Goal: Check status

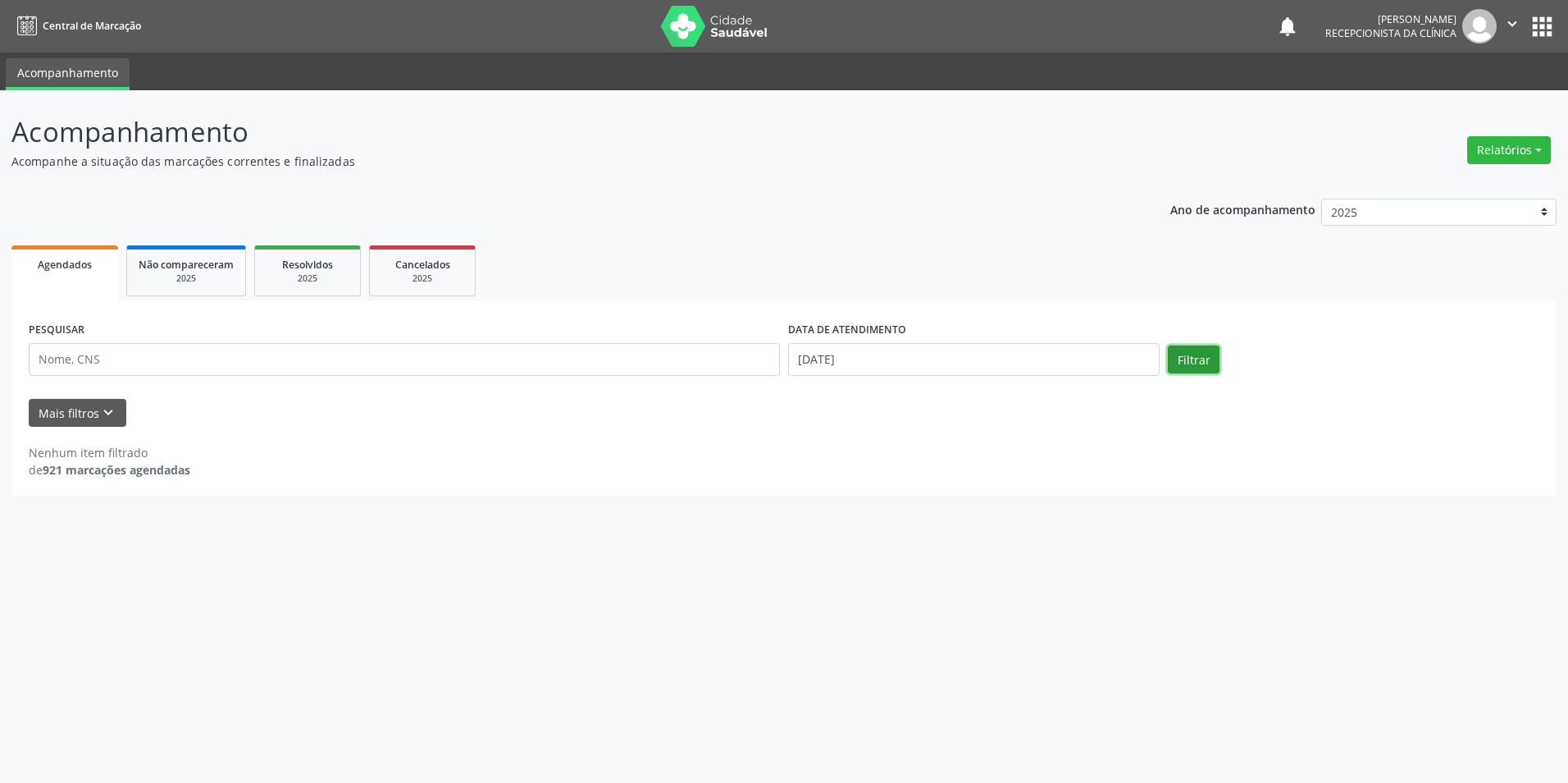
click at [1196, 362] on button "Filtrar" at bounding box center [1193, 359] width 52 height 28
click at [834, 355] on input "[DATE]" at bounding box center [974, 359] width 371 height 33
click at [840, 515] on span "11" at bounding box center [836, 511] width 32 height 32
type input "[DATE]"
click at [840, 515] on span "11" at bounding box center [836, 511] width 32 height 32
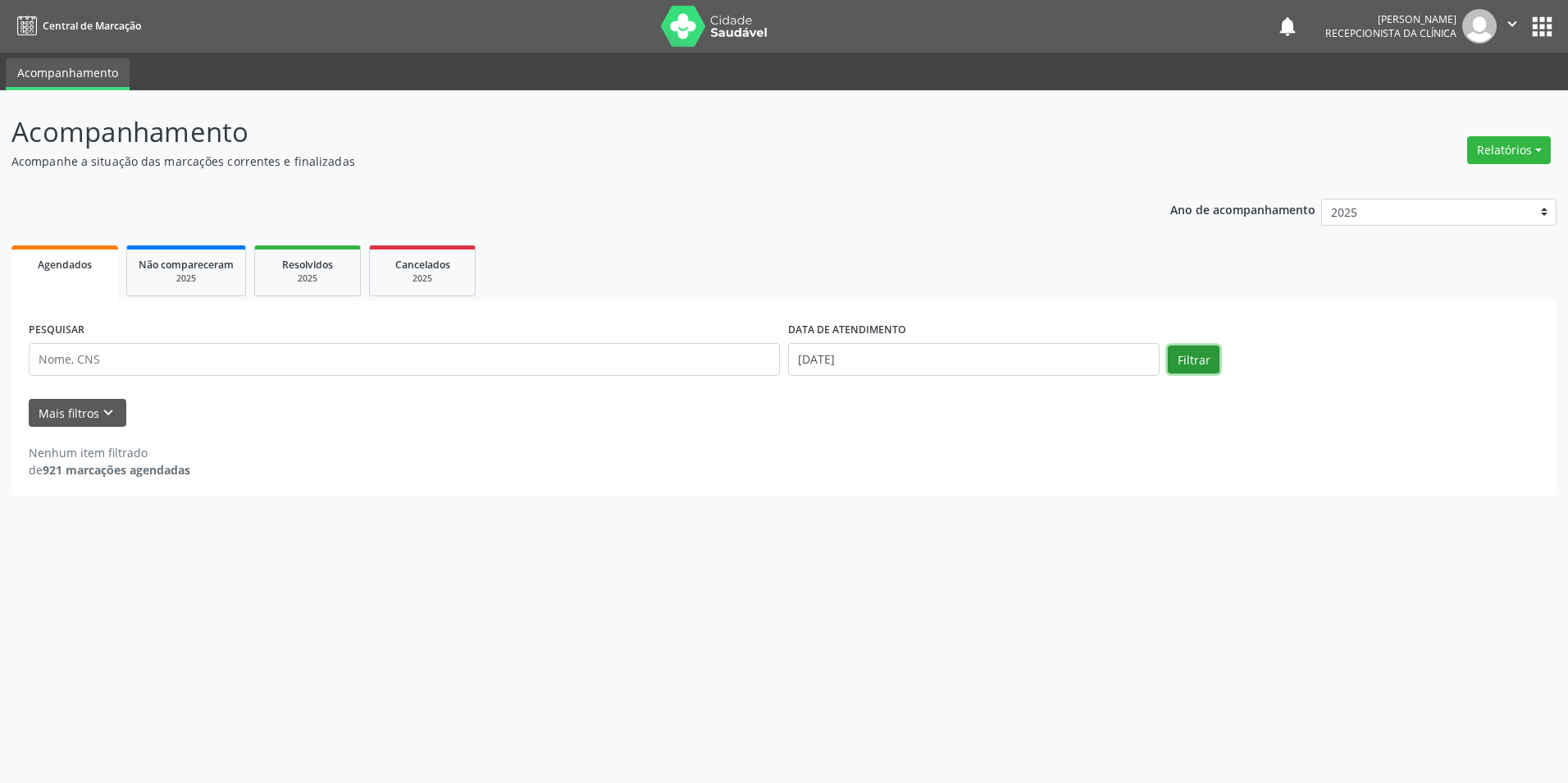
click at [1195, 365] on button "Filtrar" at bounding box center [1193, 359] width 52 height 28
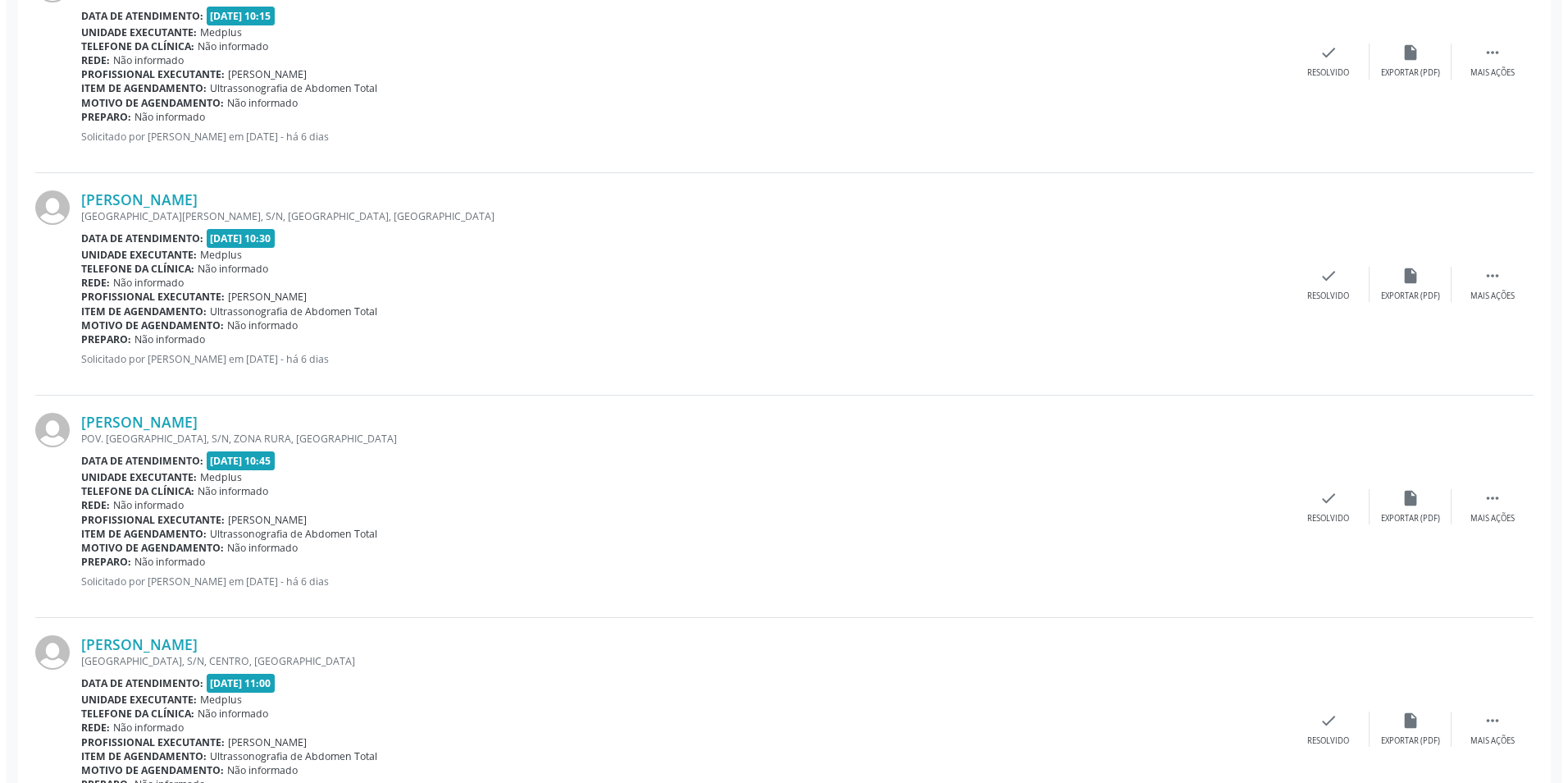
scroll to position [2790, 0]
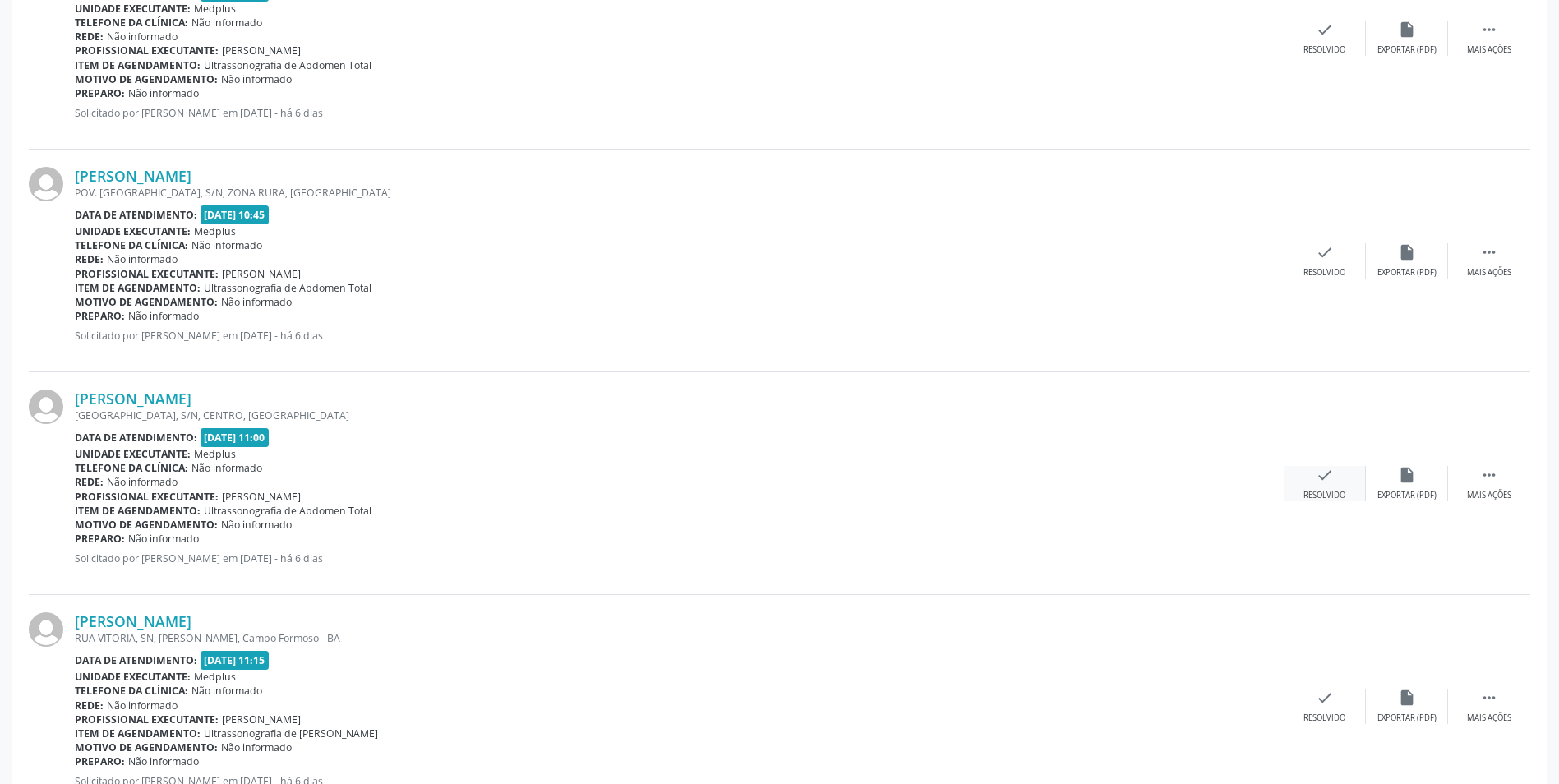
click at [1329, 480] on icon "check" at bounding box center [1324, 474] width 18 height 18
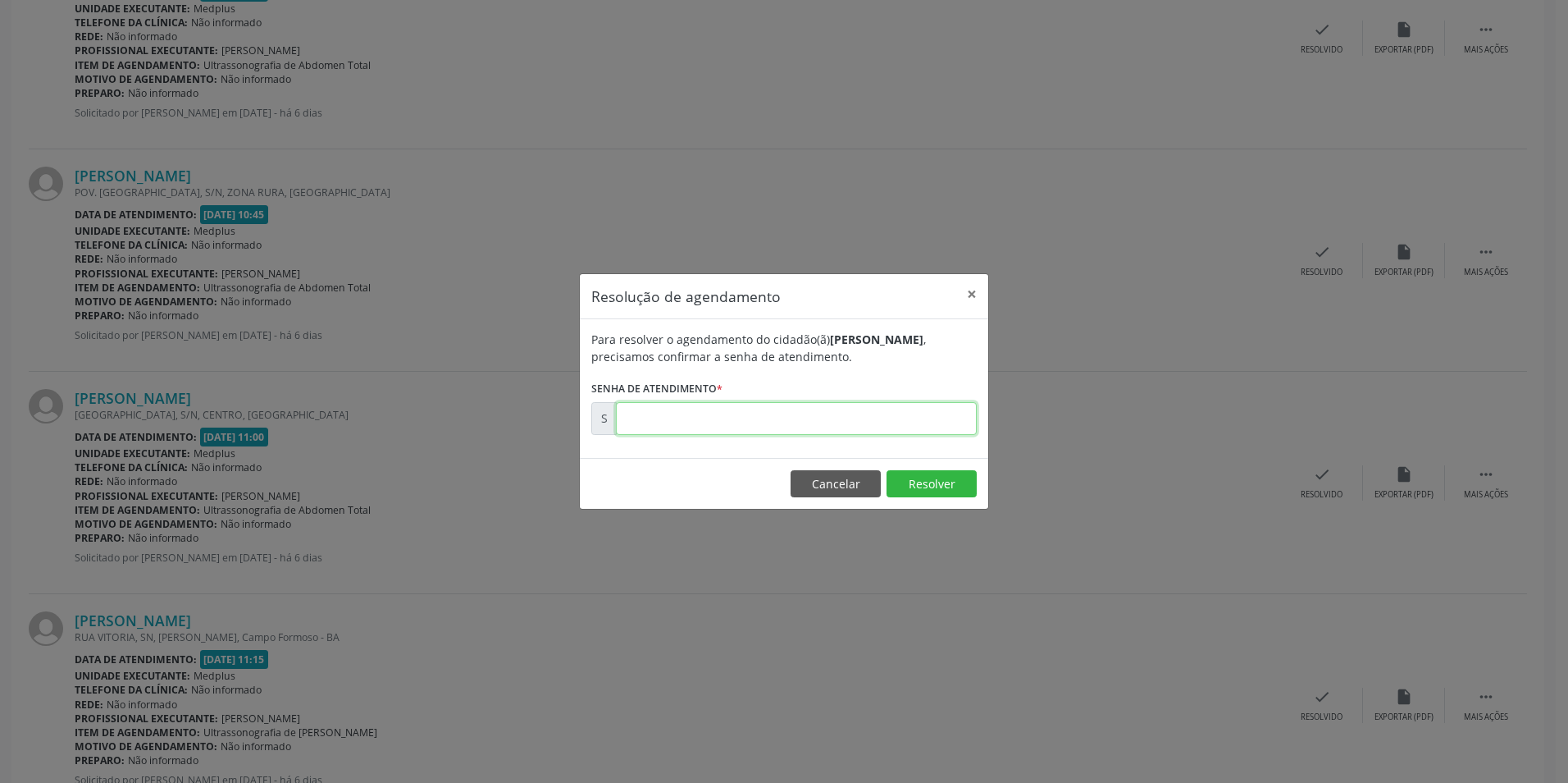
click at [628, 427] on input "text" at bounding box center [796, 418] width 361 height 33
type input "00169974"
click at [930, 486] on button "Resolver" at bounding box center [932, 484] width 90 height 28
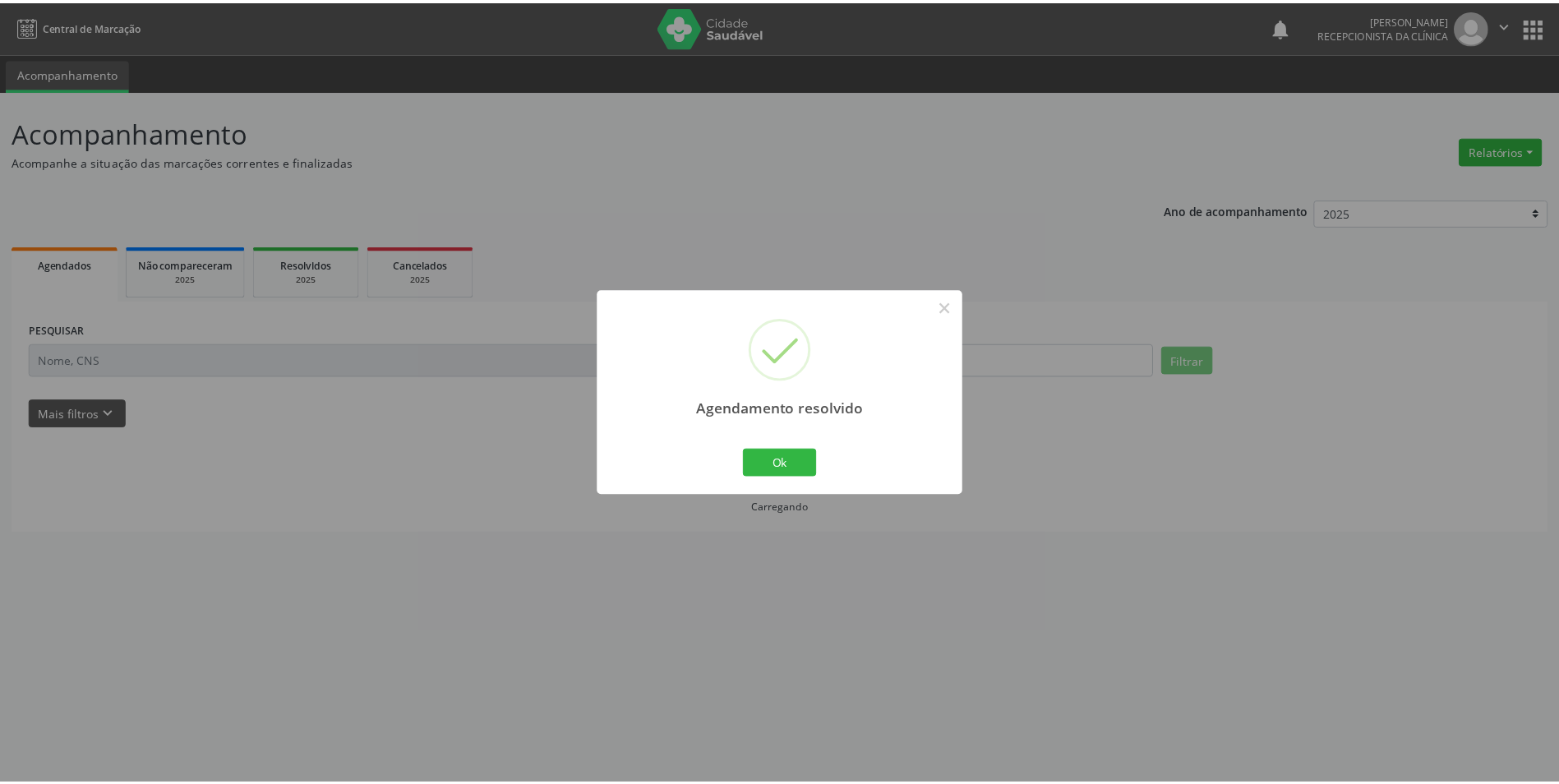
scroll to position [0, 0]
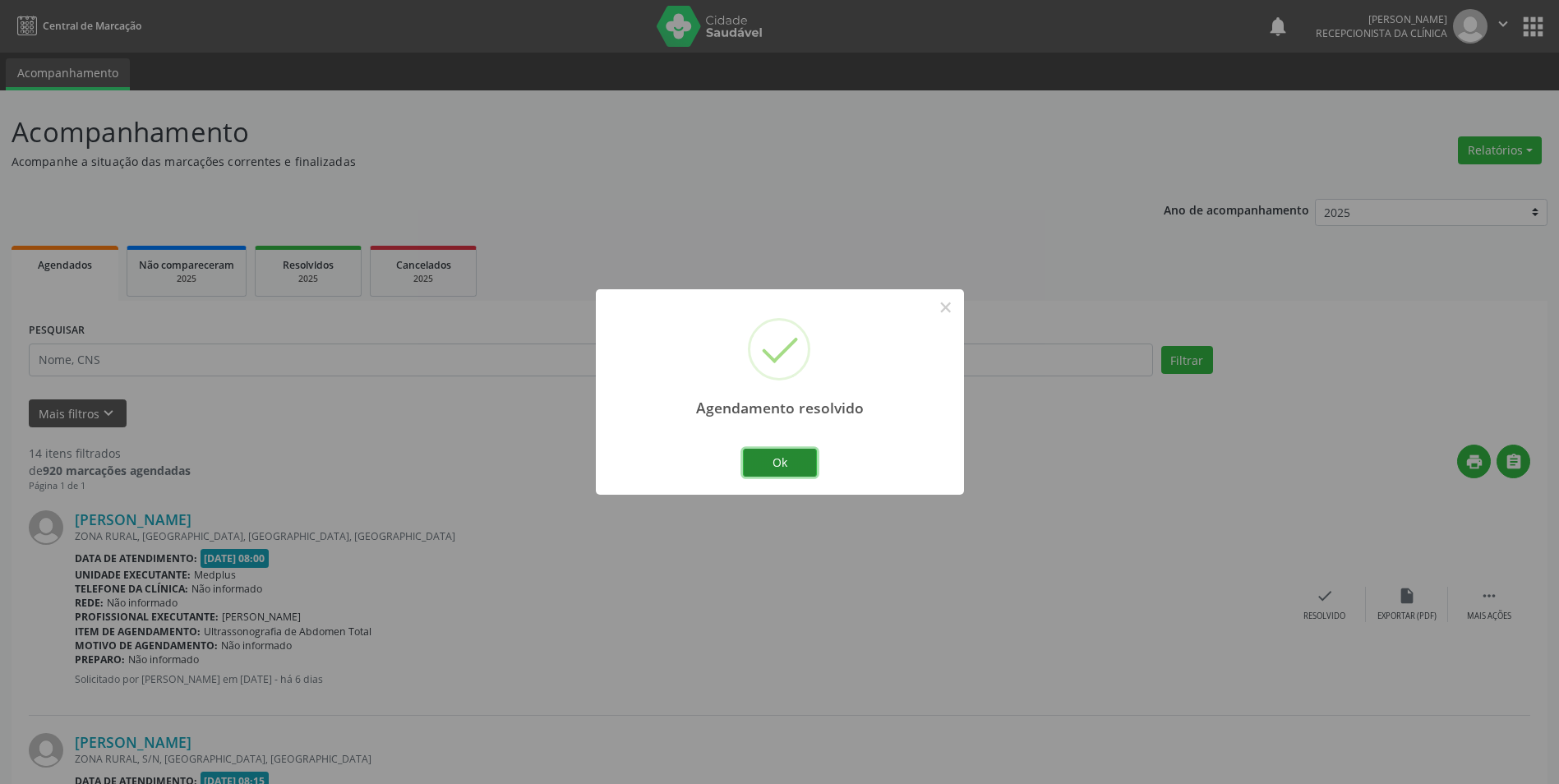
click at [798, 467] on button "Ok" at bounding box center [780, 463] width 74 height 28
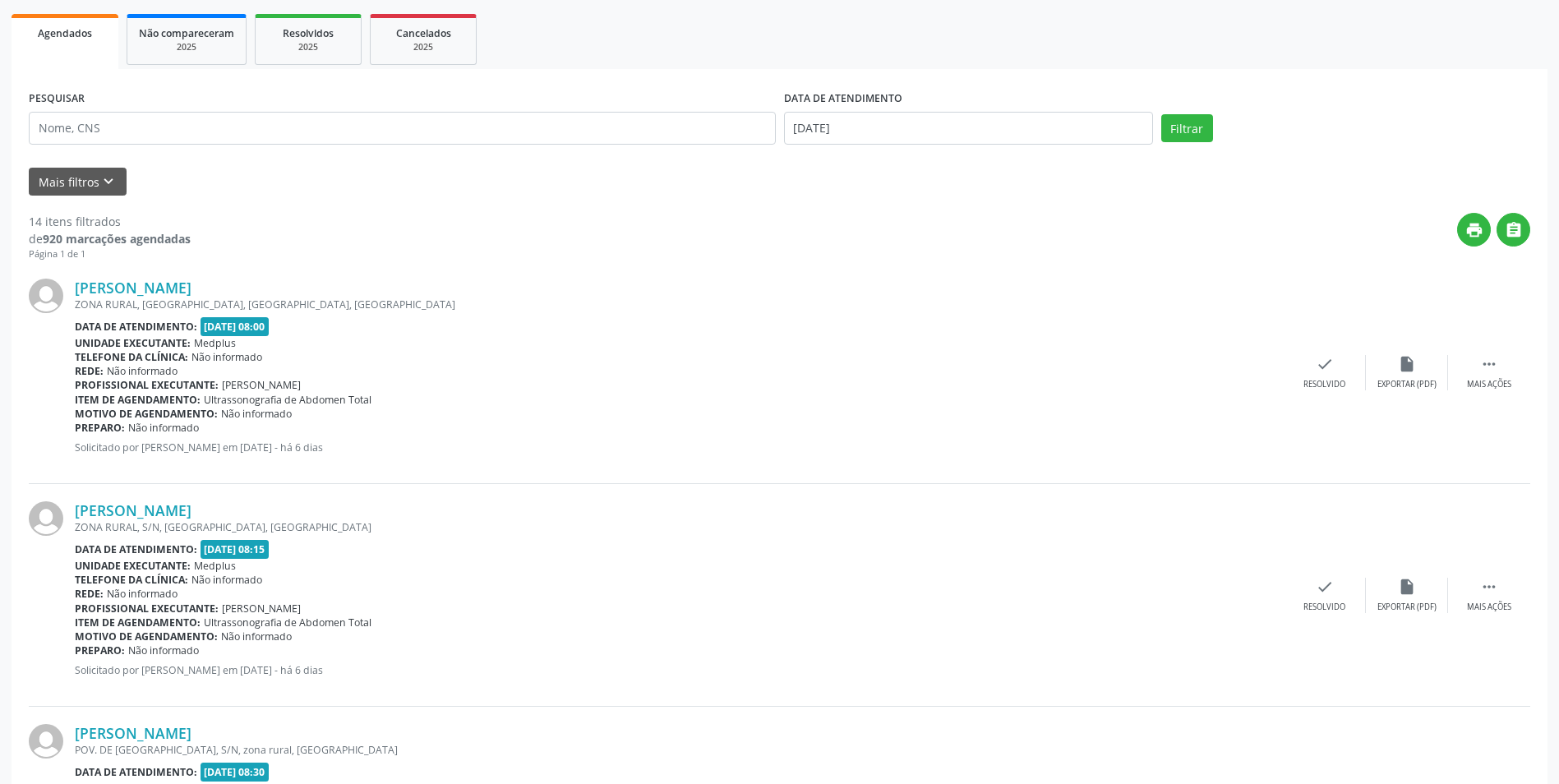
scroll to position [226, 0]
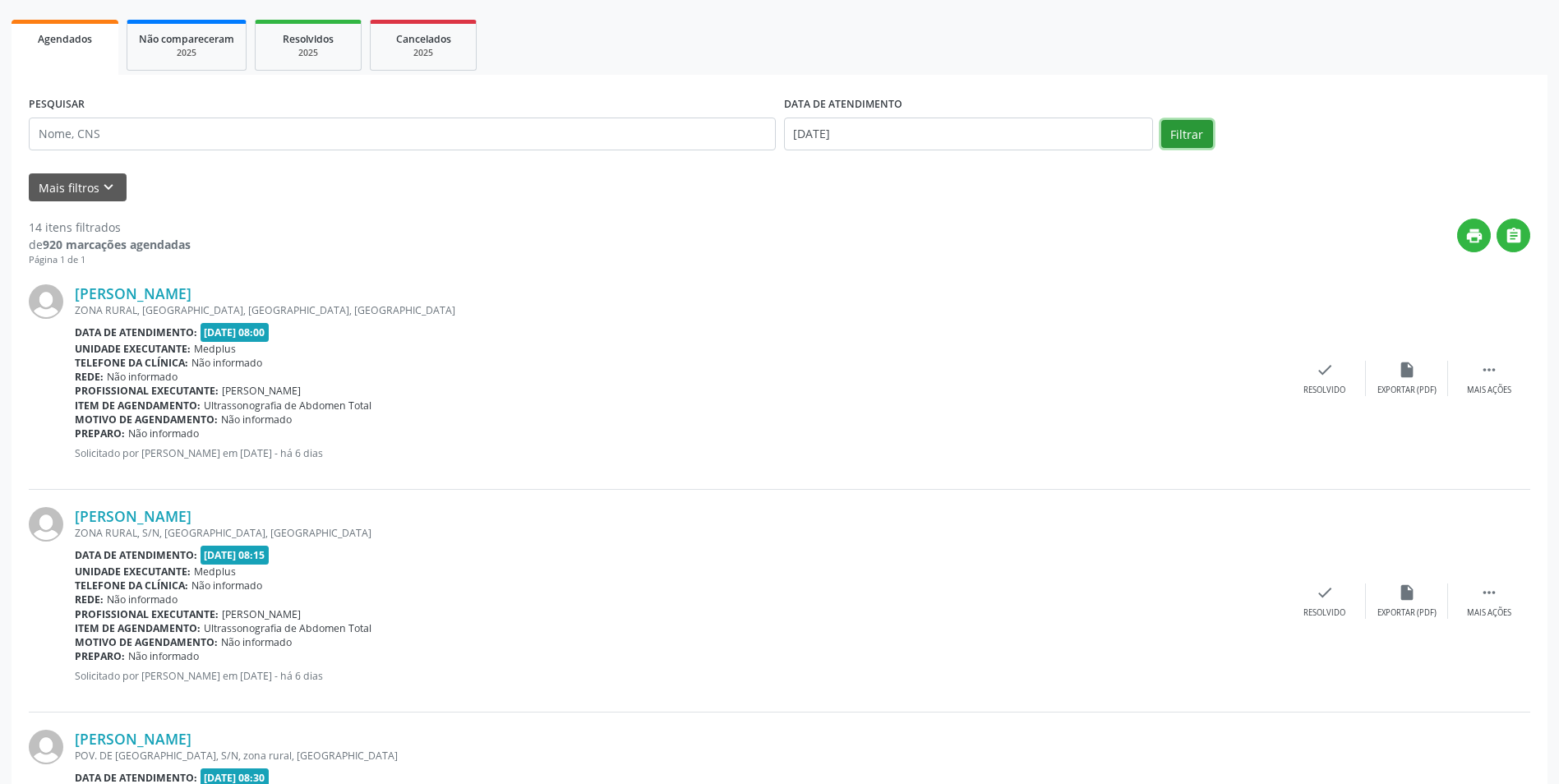
click at [1187, 134] on button "Filtrar" at bounding box center [1186, 134] width 52 height 28
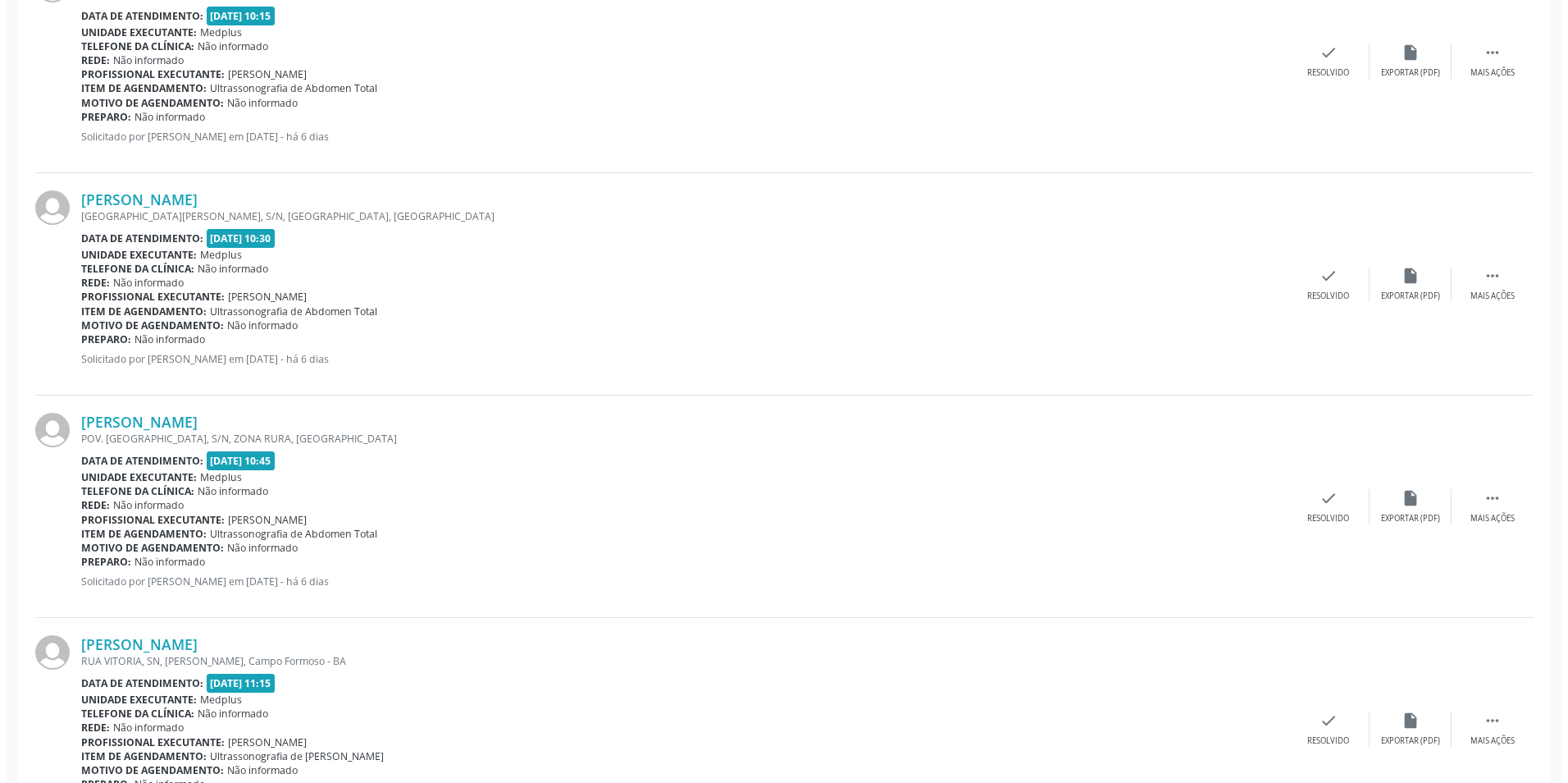
scroll to position [2626, 0]
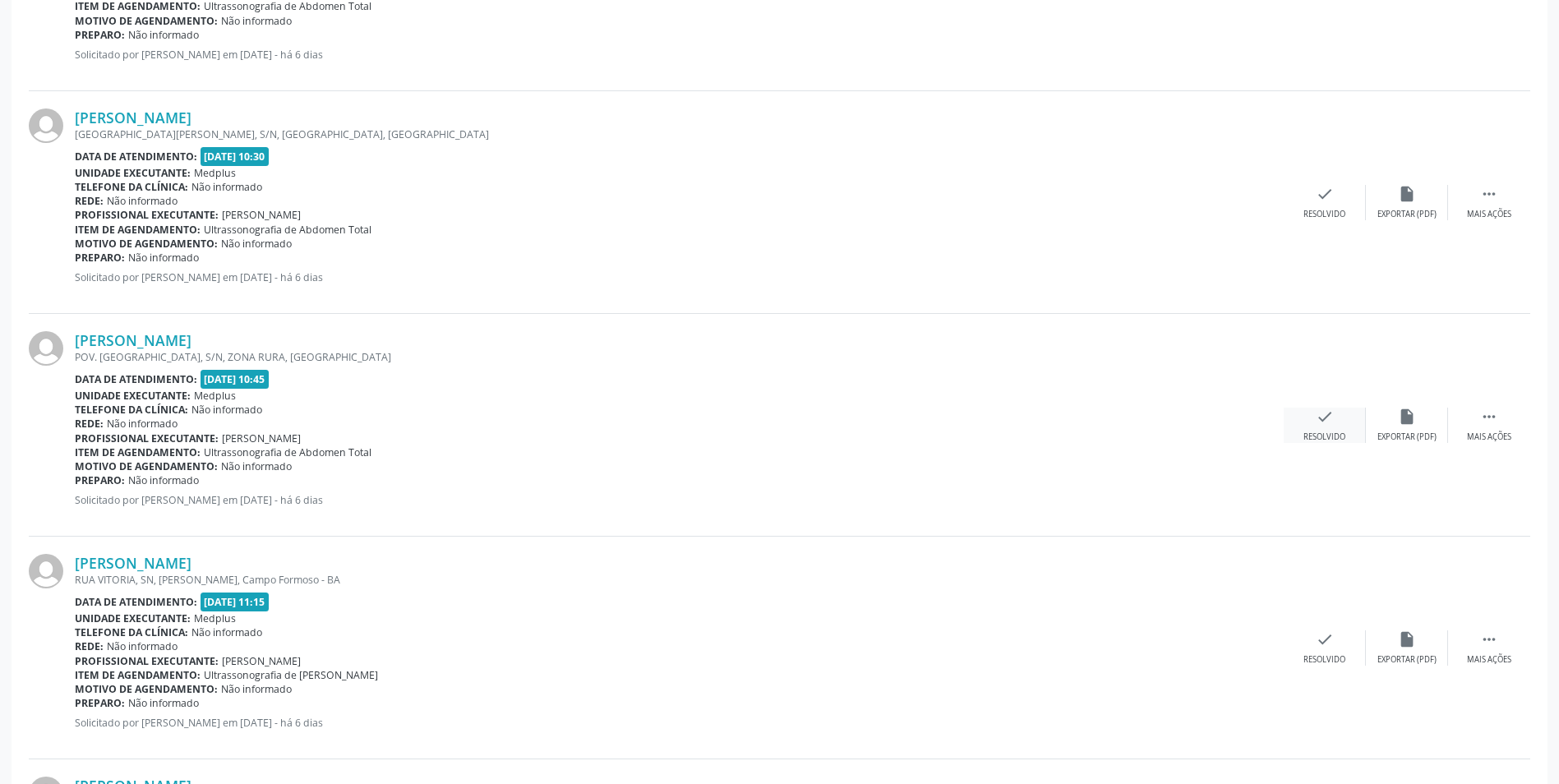
click at [1337, 442] on div "Resolvido" at bounding box center [1324, 437] width 42 height 11
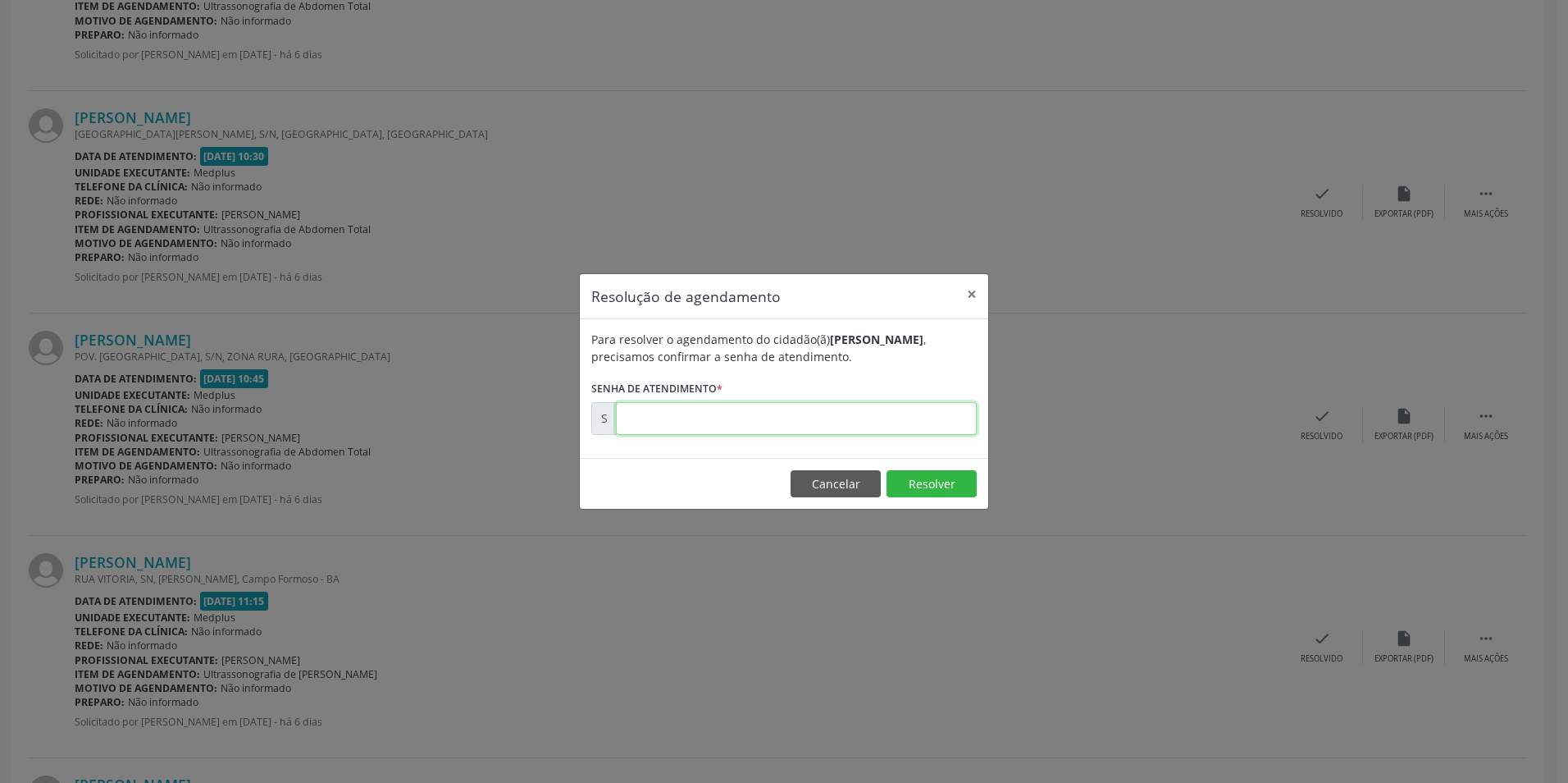
click at [819, 429] on input "text" at bounding box center [796, 418] width 361 height 33
type input "00169970"
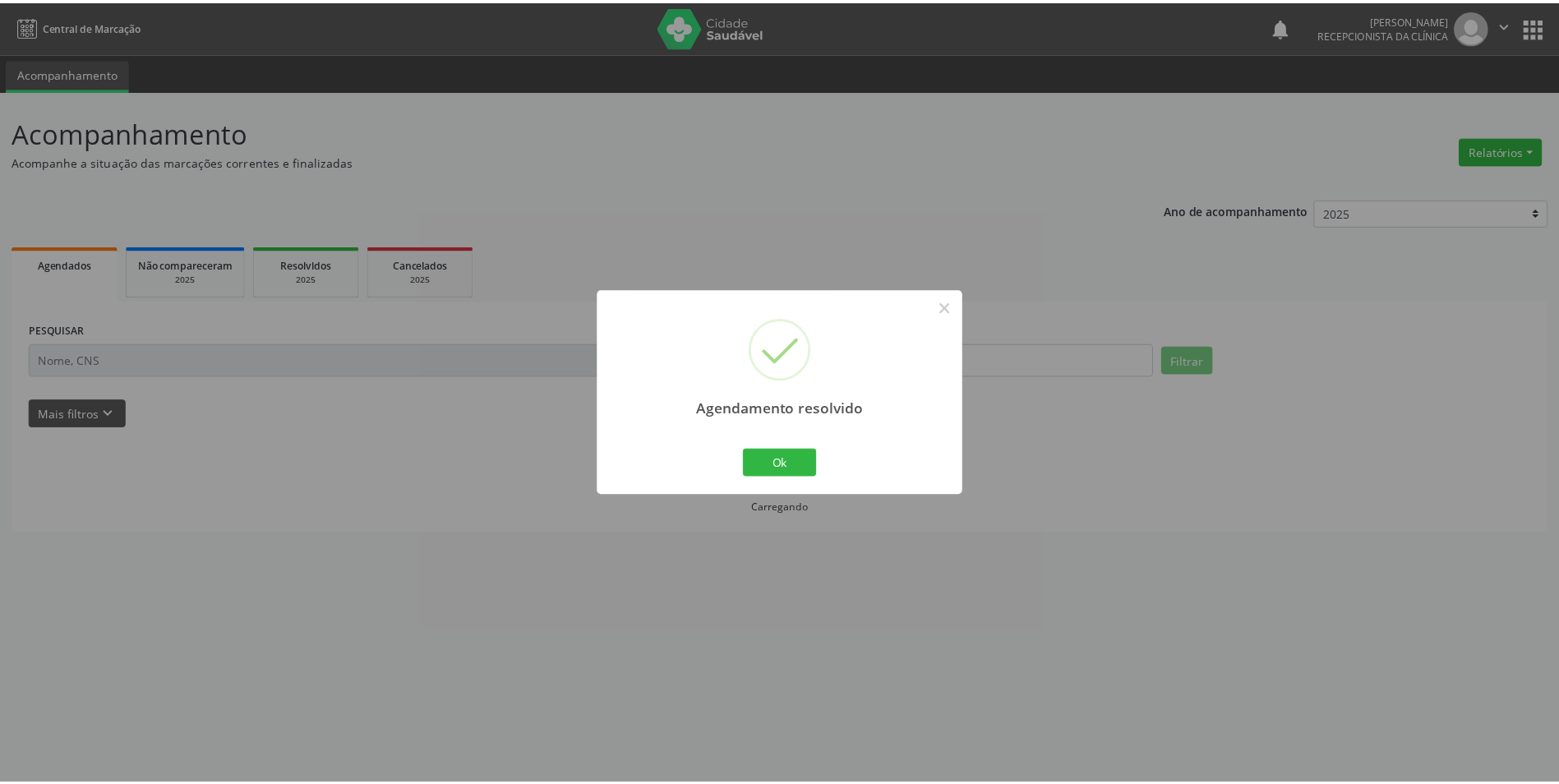
scroll to position [0, 0]
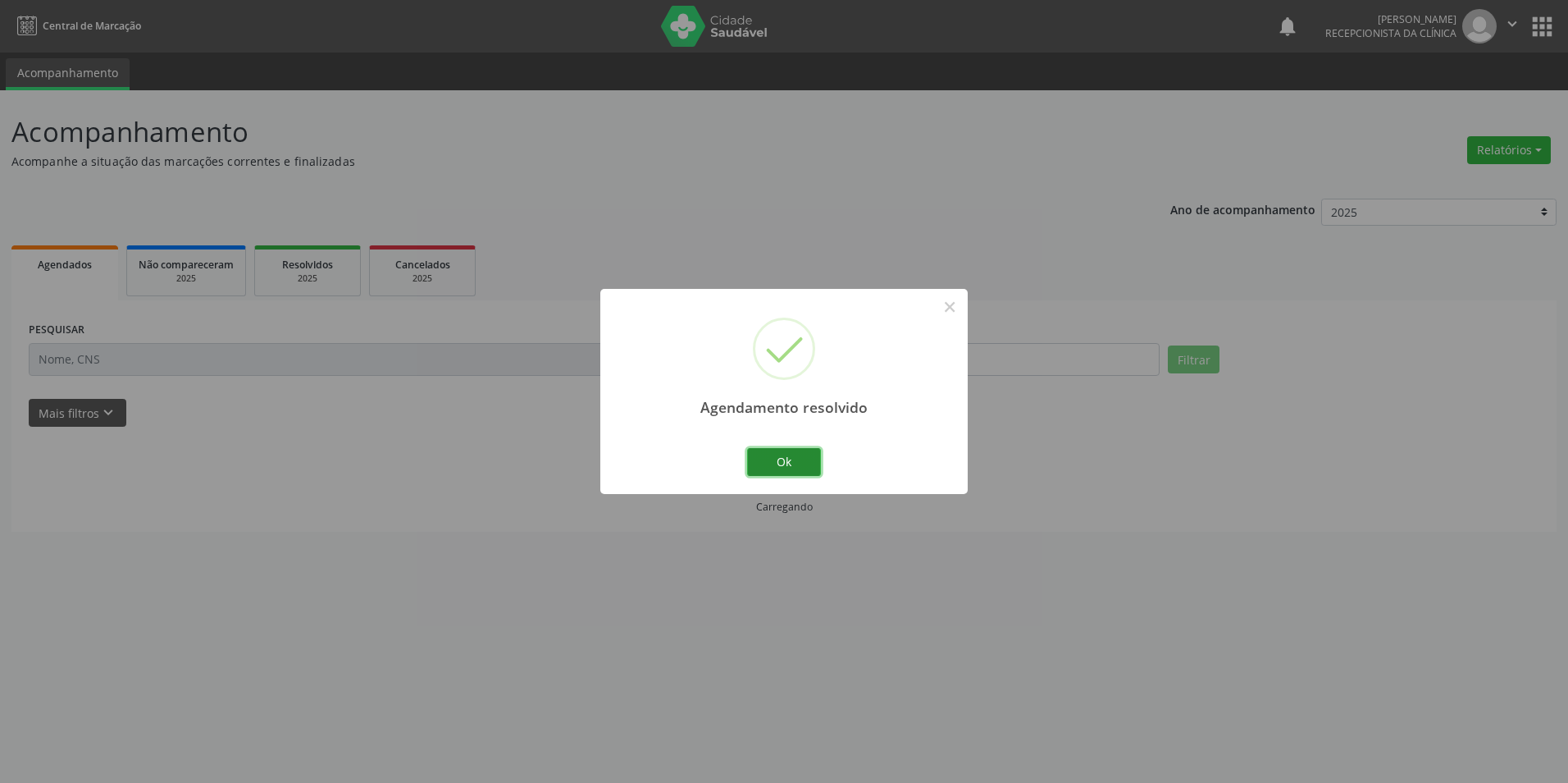
click at [798, 449] on button "Ok" at bounding box center [784, 462] width 74 height 28
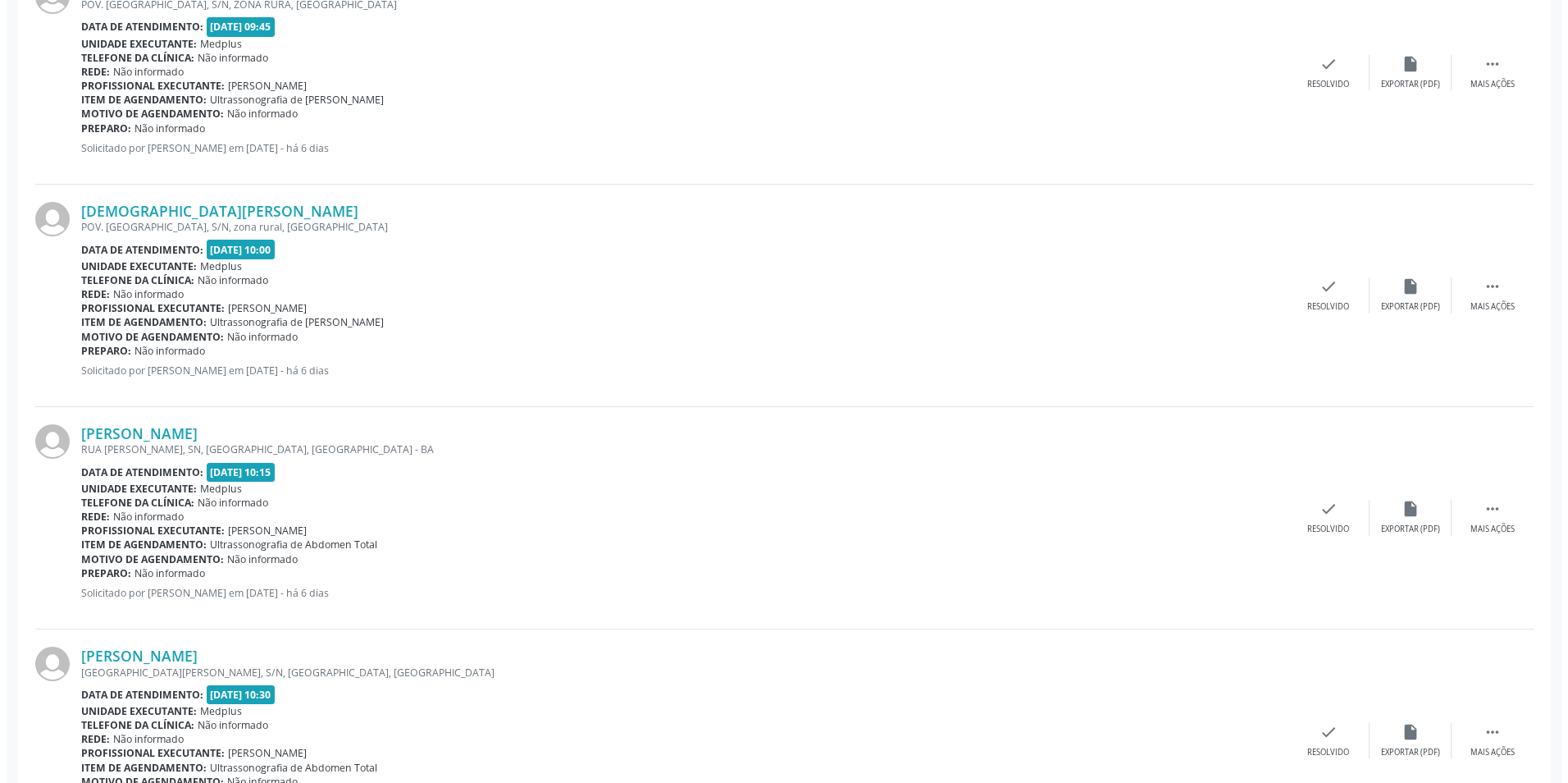
scroll to position [2051, 0]
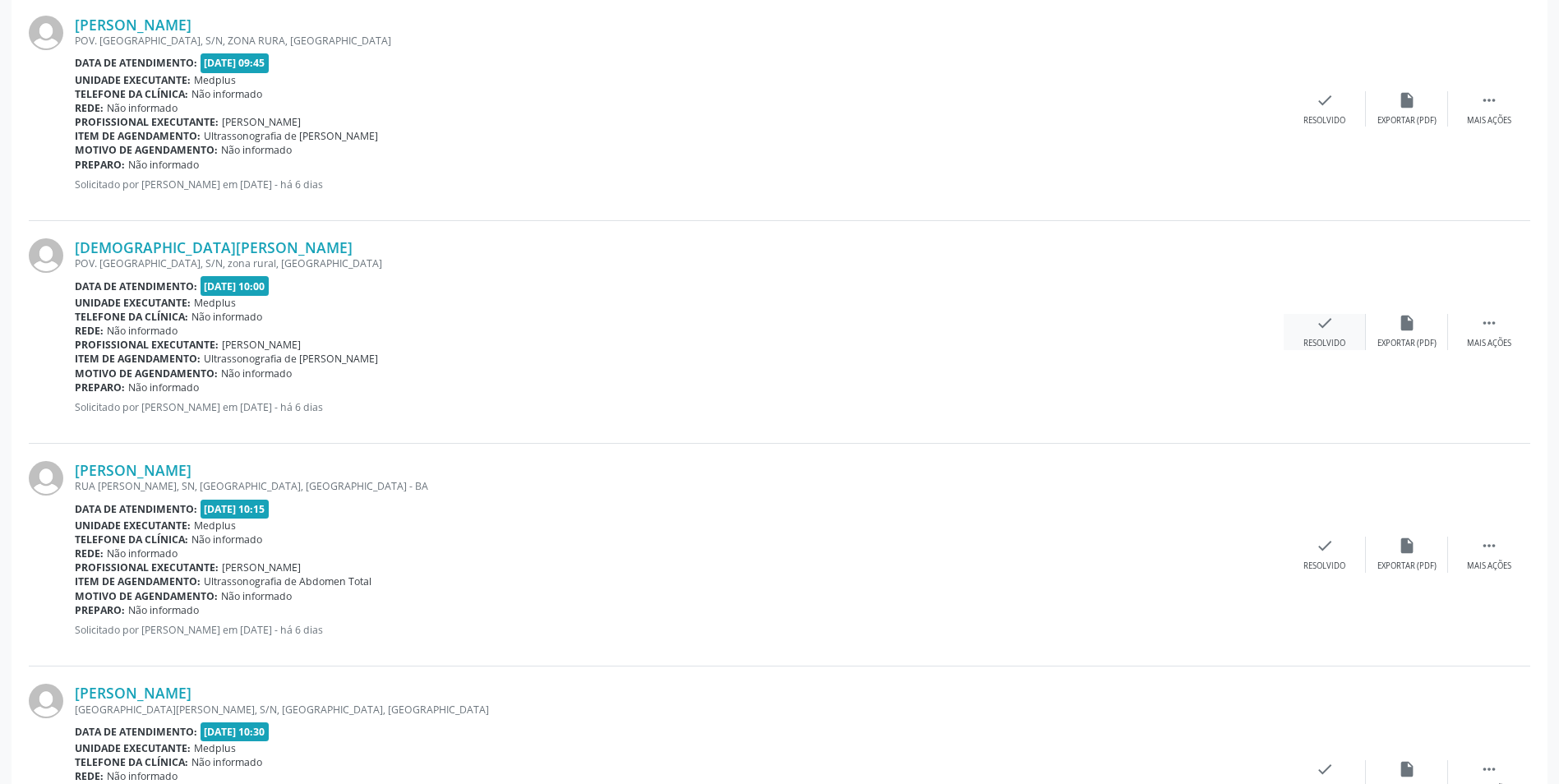
click at [1319, 334] on div "check Resolvido" at bounding box center [1324, 331] width 82 height 36
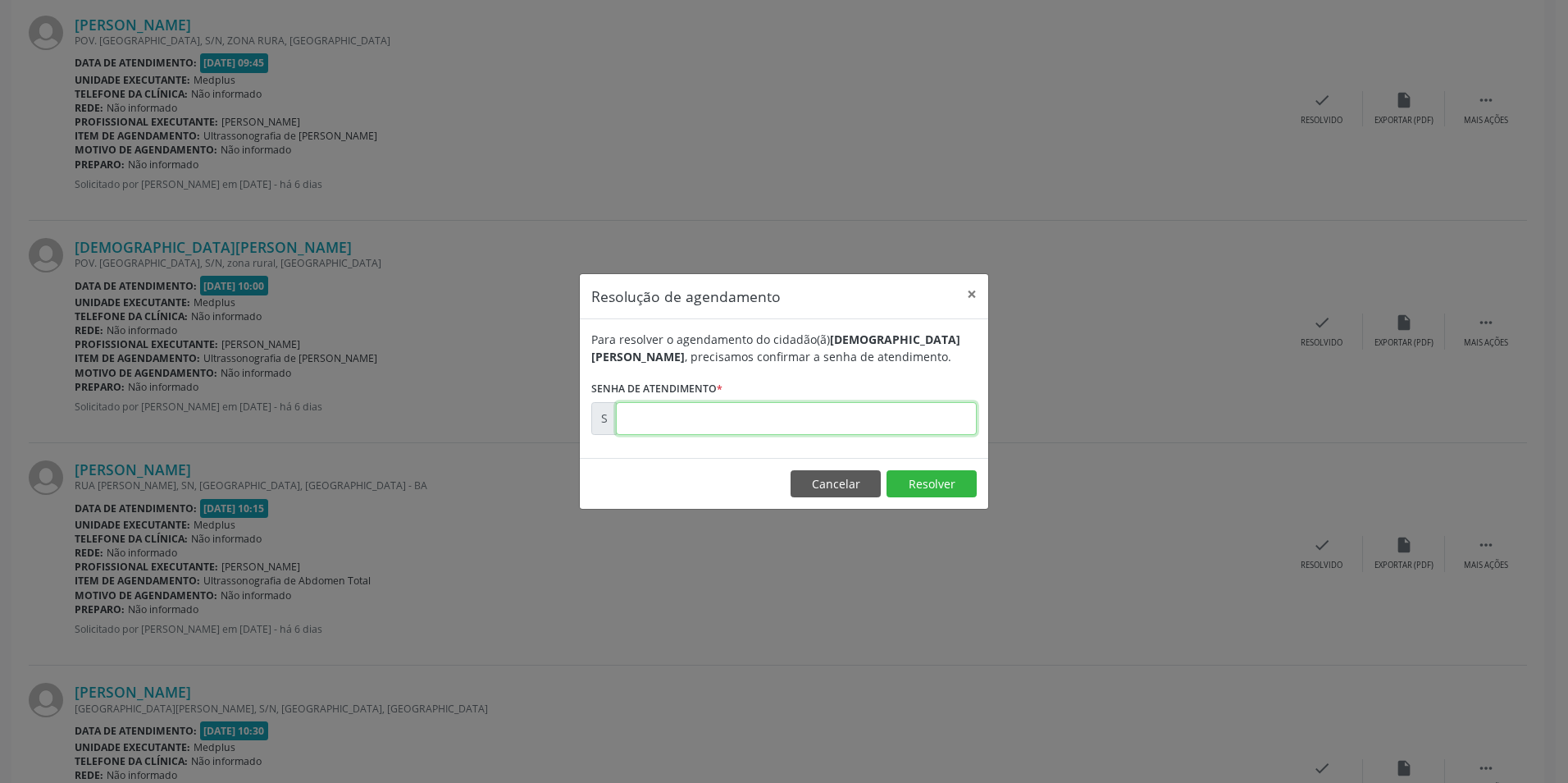
click at [868, 419] on input "text" at bounding box center [796, 418] width 361 height 33
type input "00169845"
click at [908, 479] on button "Resolver" at bounding box center [932, 484] width 90 height 28
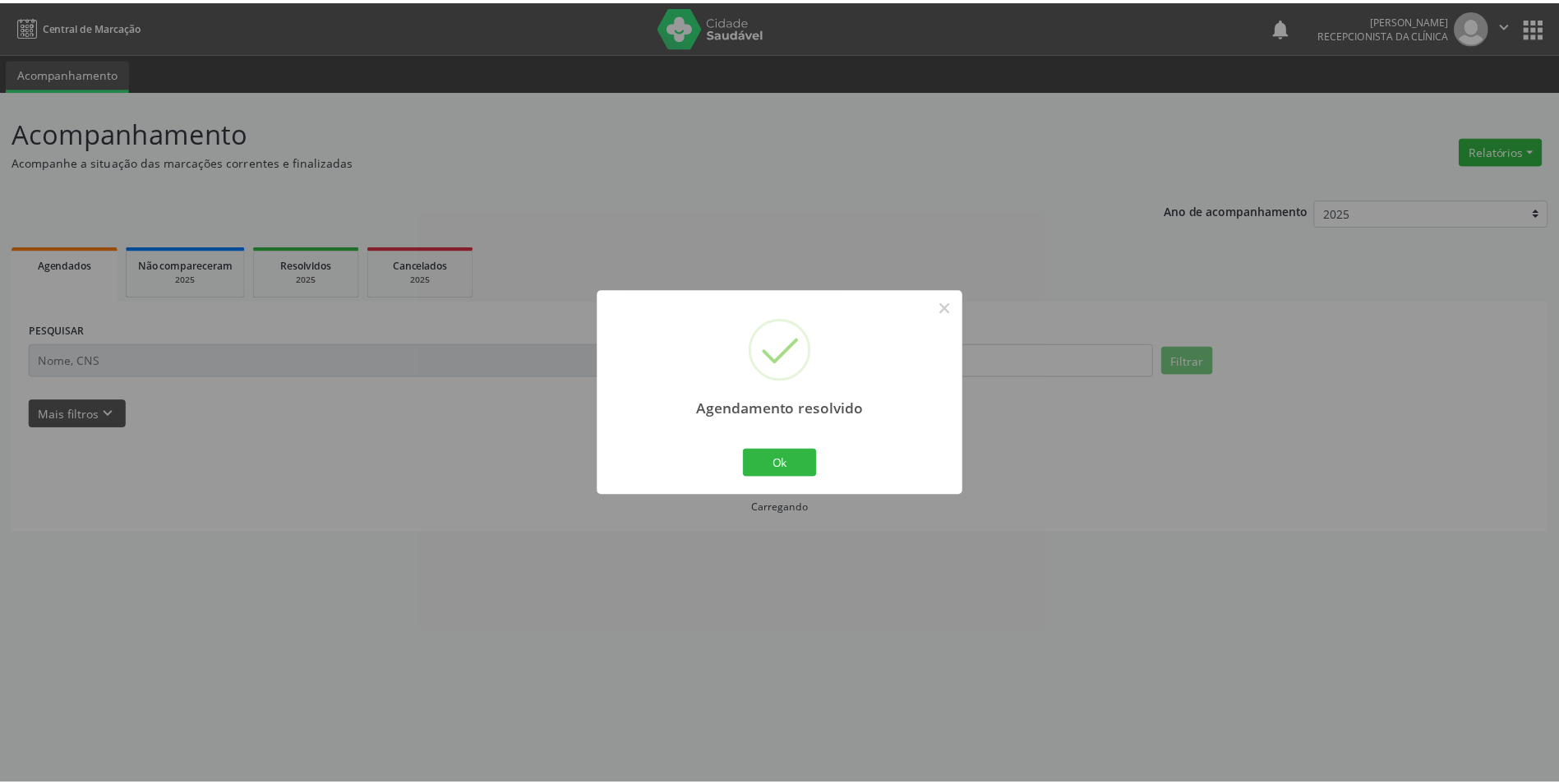
scroll to position [0, 0]
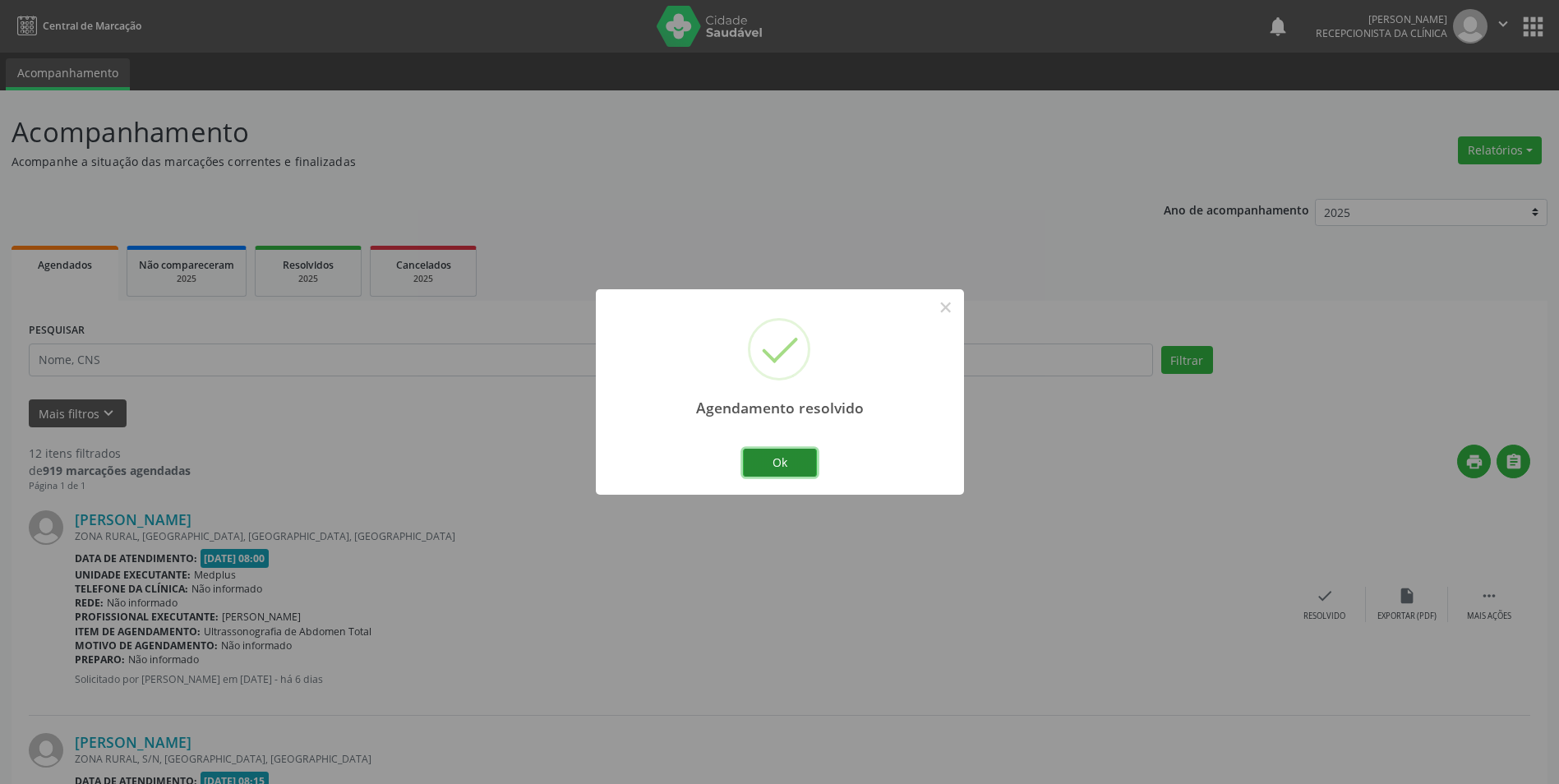
click at [785, 463] on button "Ok" at bounding box center [780, 463] width 74 height 28
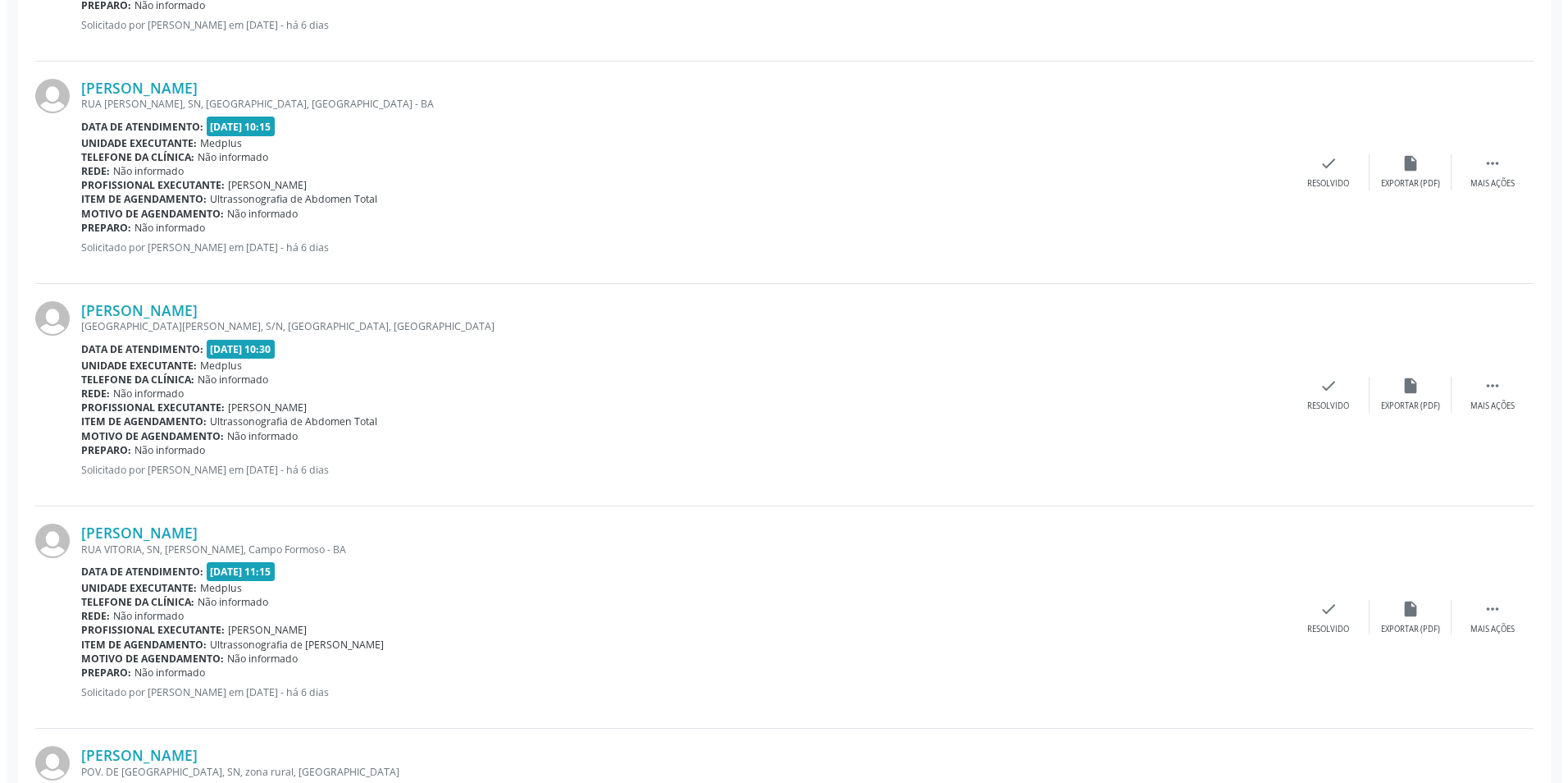
scroll to position [2297, 0]
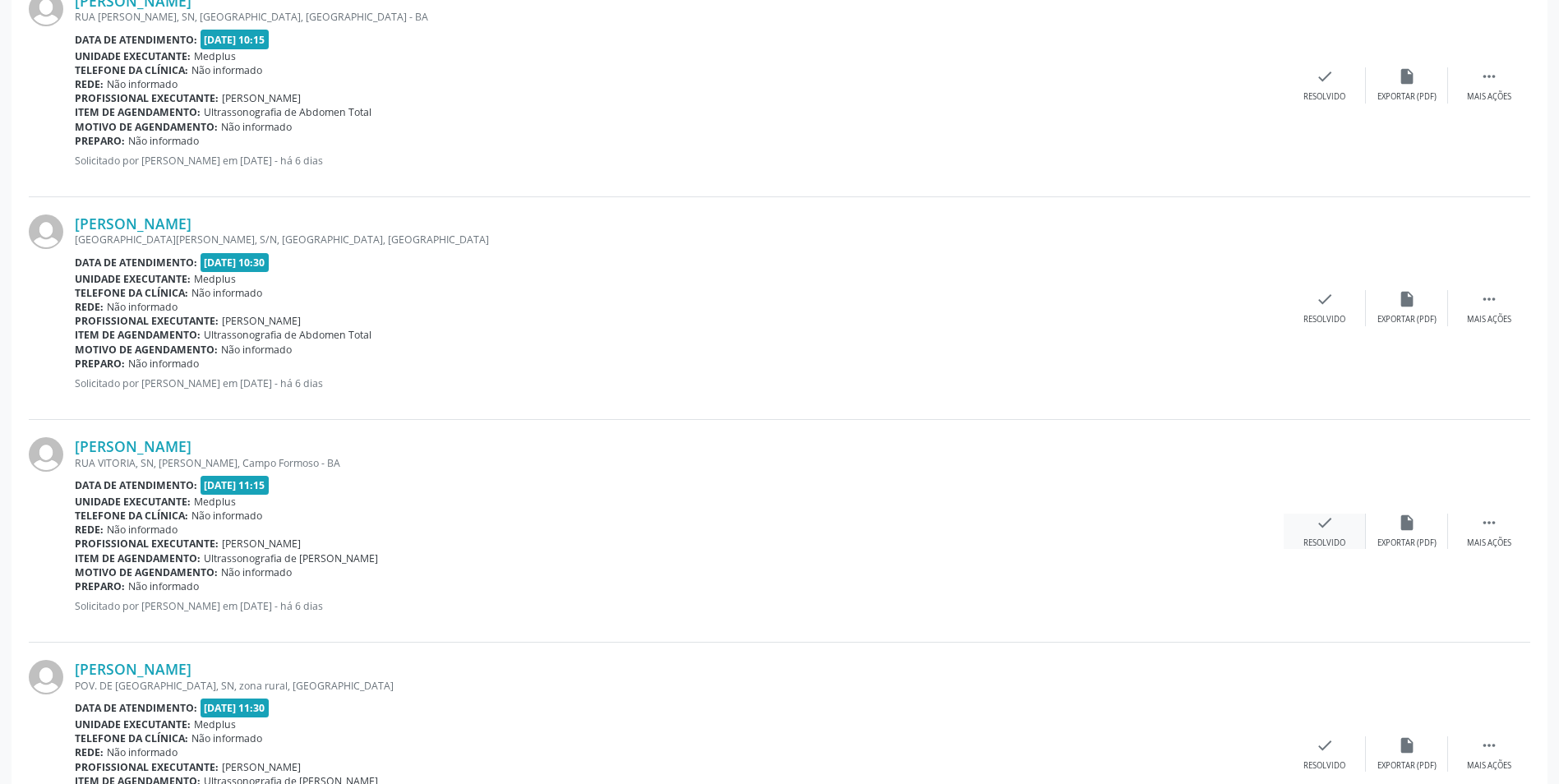
click at [1334, 546] on div "Resolvido" at bounding box center [1324, 543] width 42 height 11
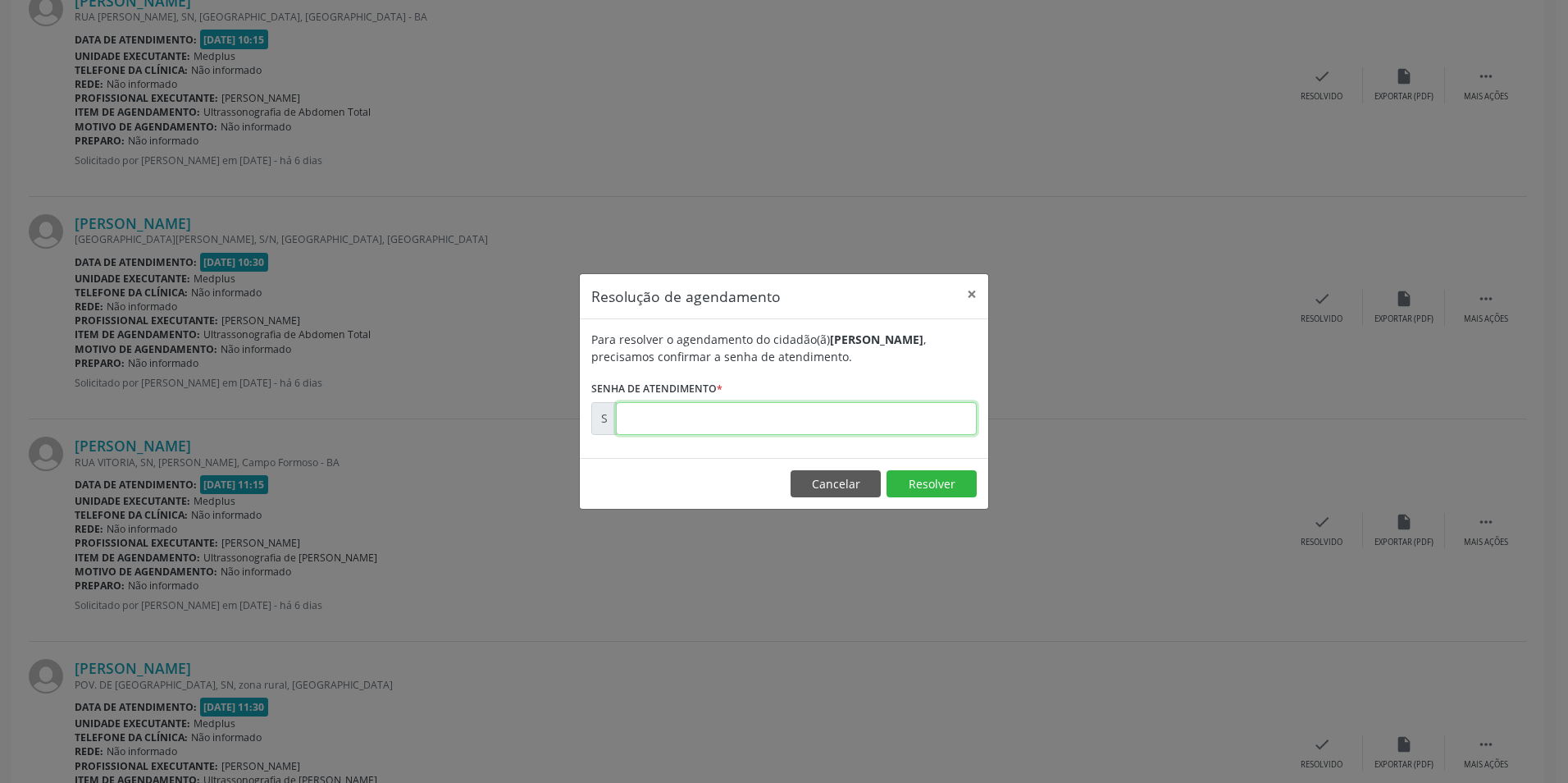
click at [685, 416] on input "text" at bounding box center [796, 418] width 361 height 33
type input "00169976"
click at [925, 481] on button "Resolver" at bounding box center [932, 484] width 90 height 28
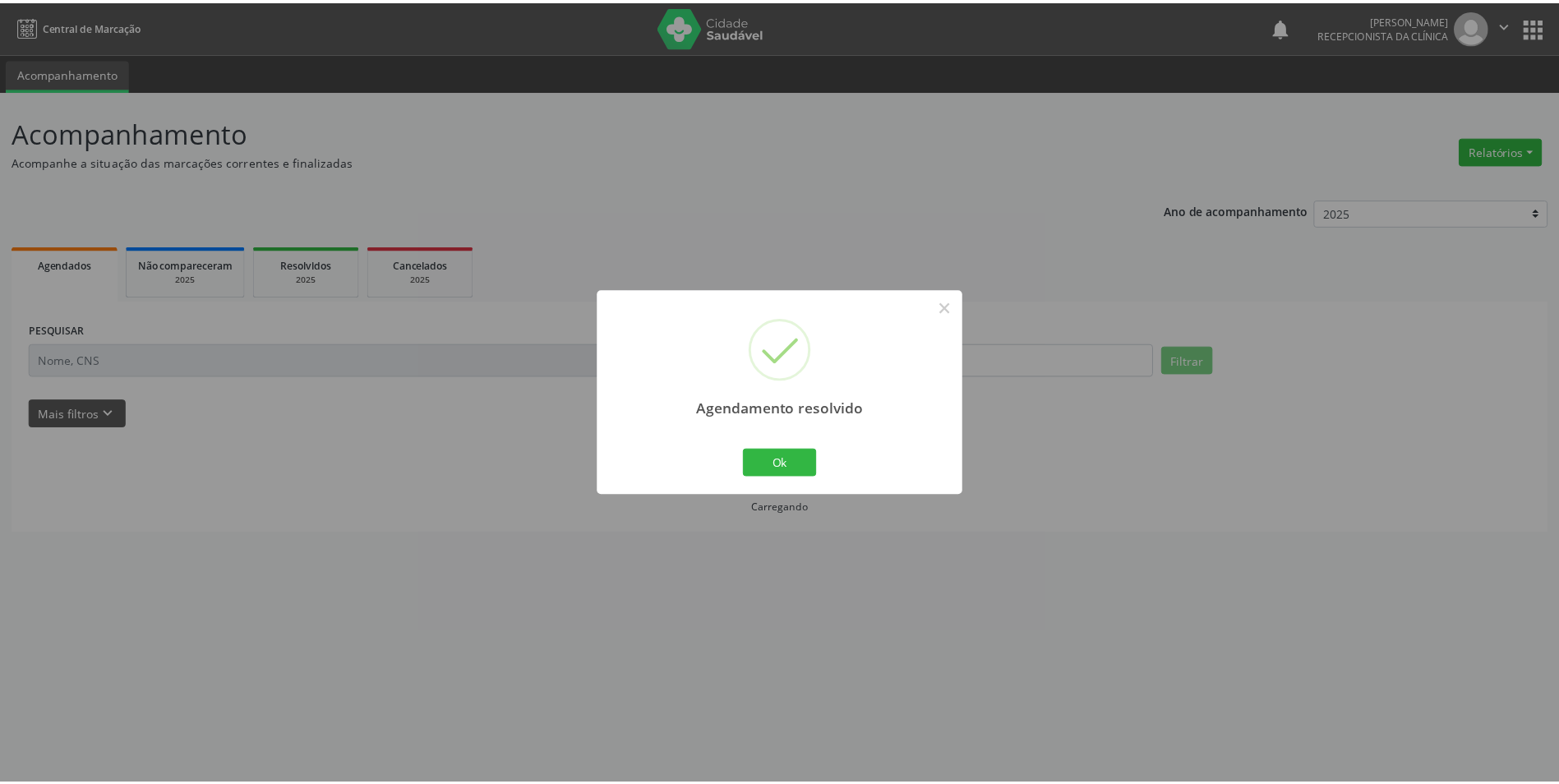
scroll to position [0, 0]
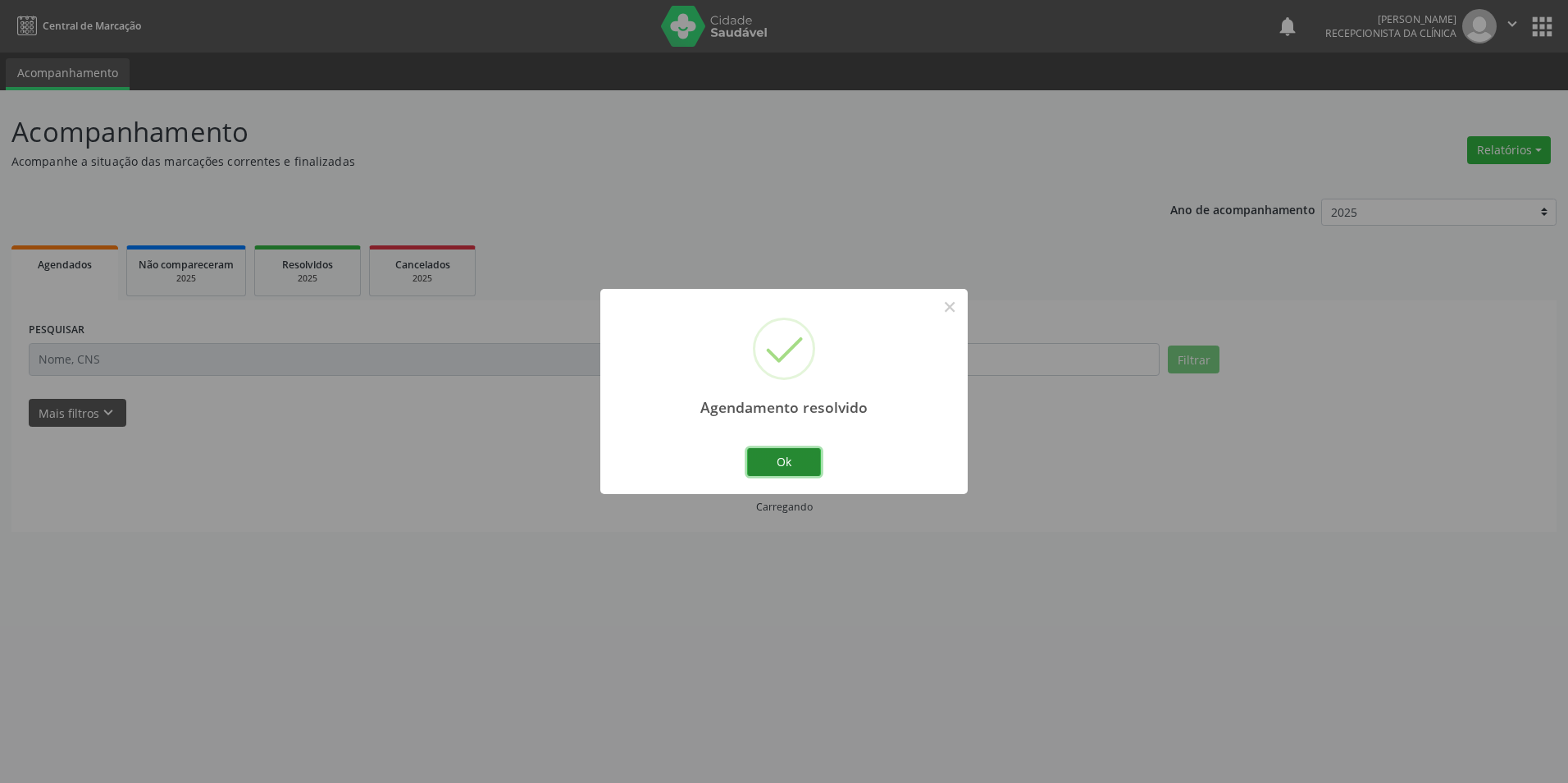
click at [768, 462] on button "Ok" at bounding box center [784, 462] width 74 height 28
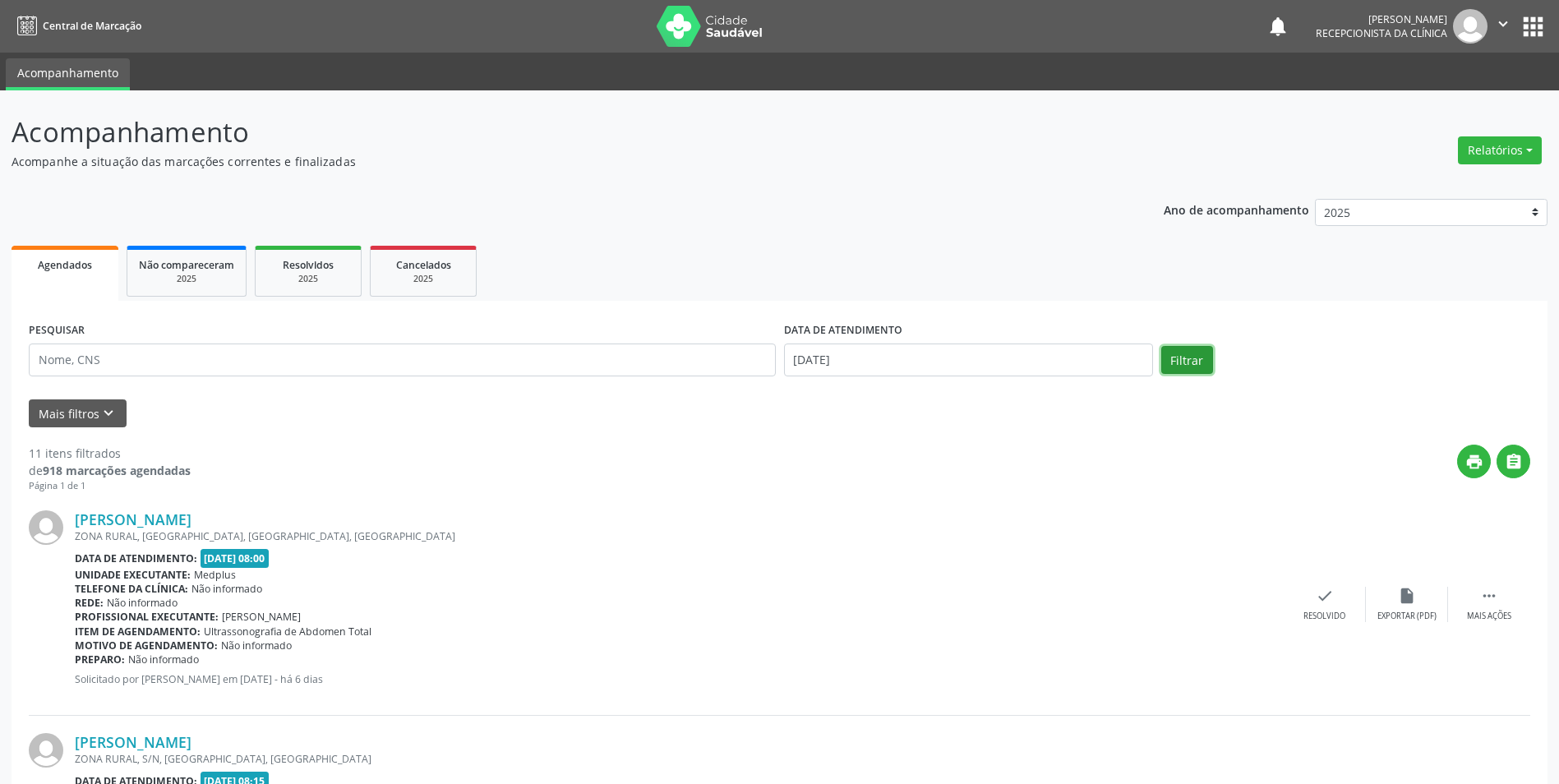
click at [1177, 360] on button "Filtrar" at bounding box center [1186, 360] width 52 height 28
click at [818, 358] on input "[DATE]" at bounding box center [968, 360] width 369 height 33
click at [875, 508] on span "12" at bounding box center [873, 512] width 32 height 32
type input "[DATE]"
click at [1179, 365] on button "Filtrar" at bounding box center [1186, 360] width 52 height 28
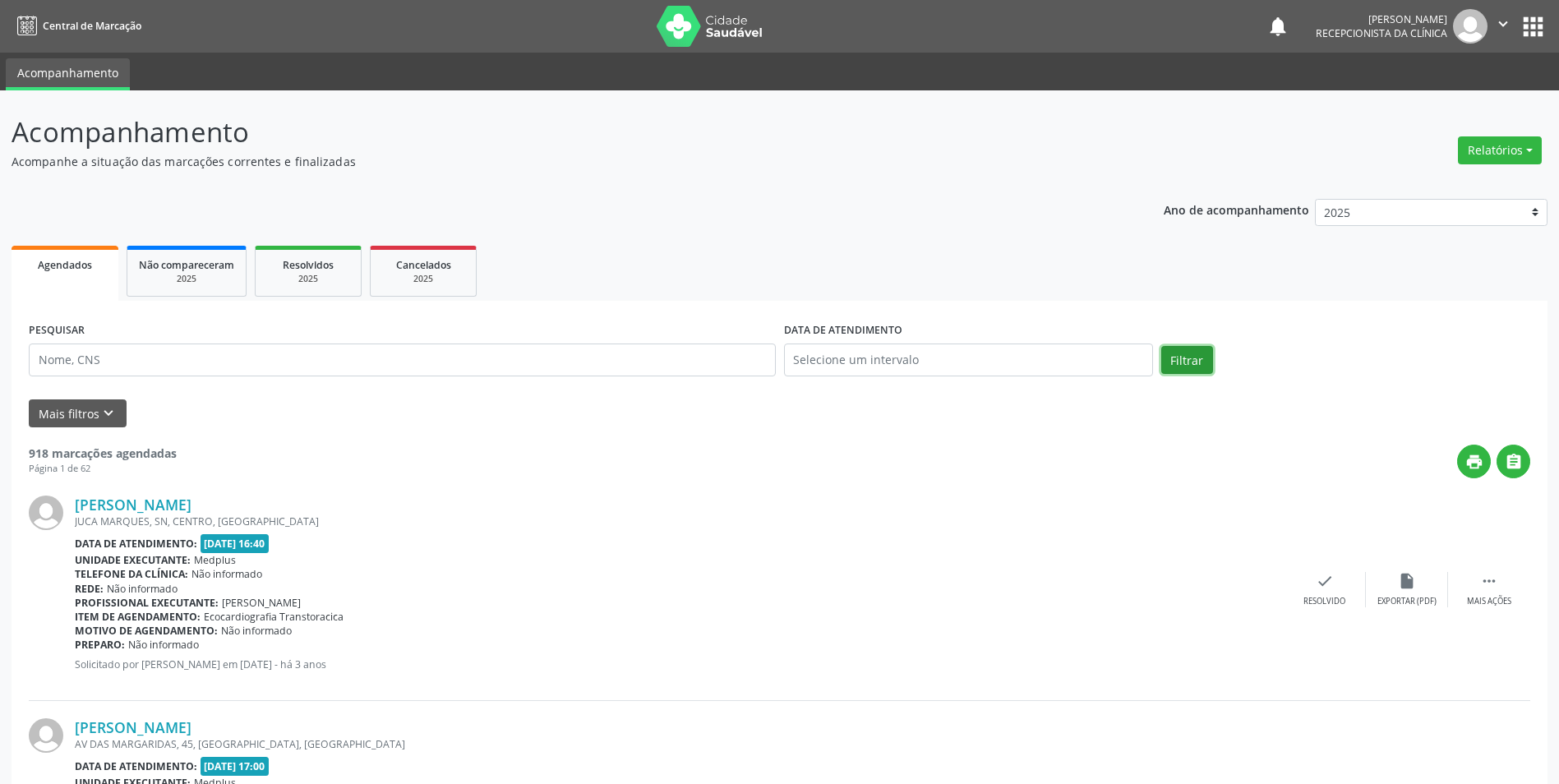
click at [1184, 354] on button "Filtrar" at bounding box center [1186, 360] width 52 height 28
click at [1179, 363] on button "Filtrar" at bounding box center [1186, 360] width 52 height 28
click at [885, 364] on input "text" at bounding box center [968, 360] width 369 height 33
click at [829, 515] on span "11" at bounding box center [838, 512] width 32 height 32
type input "[DATE]"
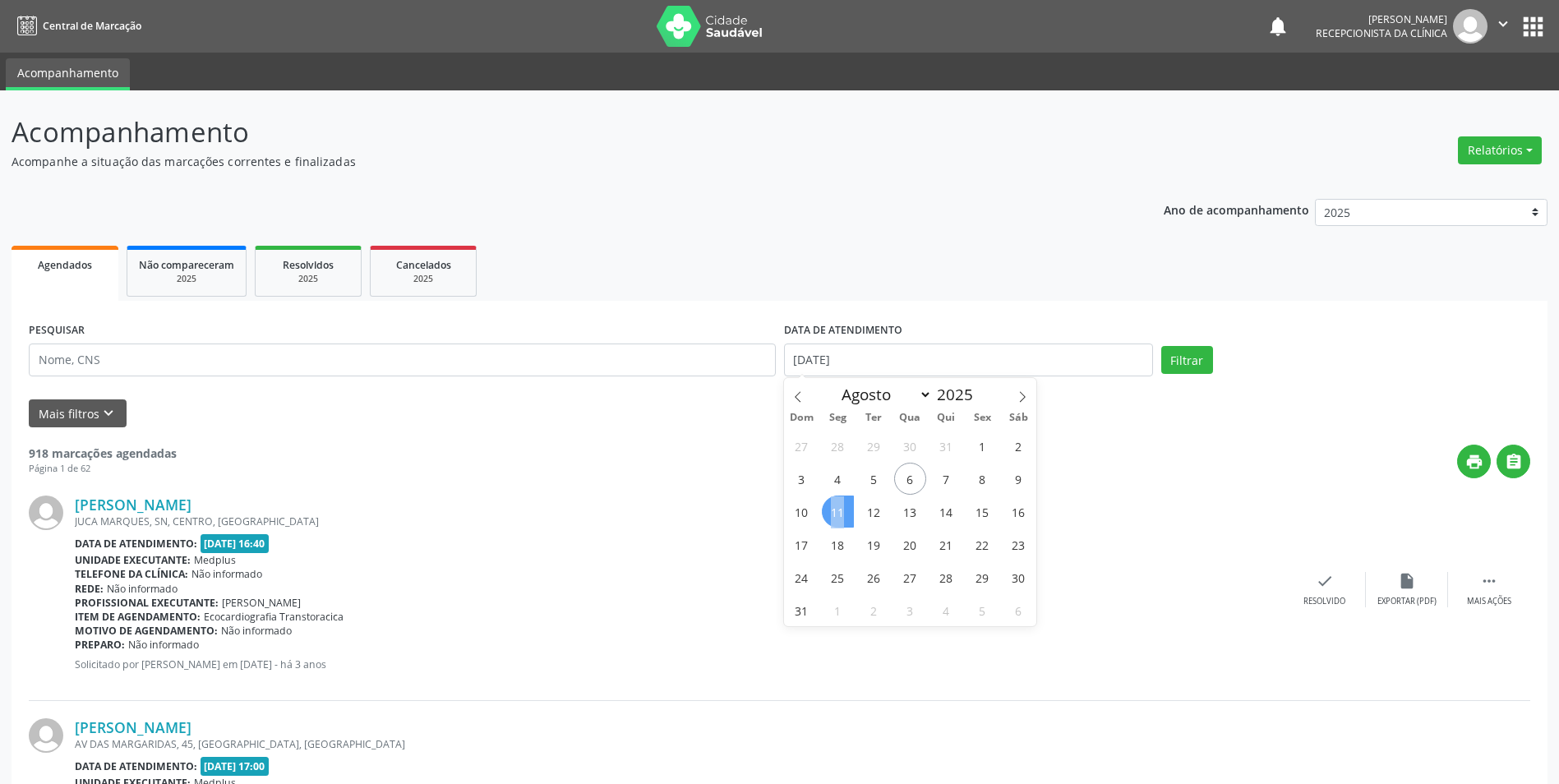
click at [829, 515] on span "11" at bounding box center [838, 512] width 32 height 32
click at [1186, 362] on button "Filtrar" at bounding box center [1186, 360] width 52 height 28
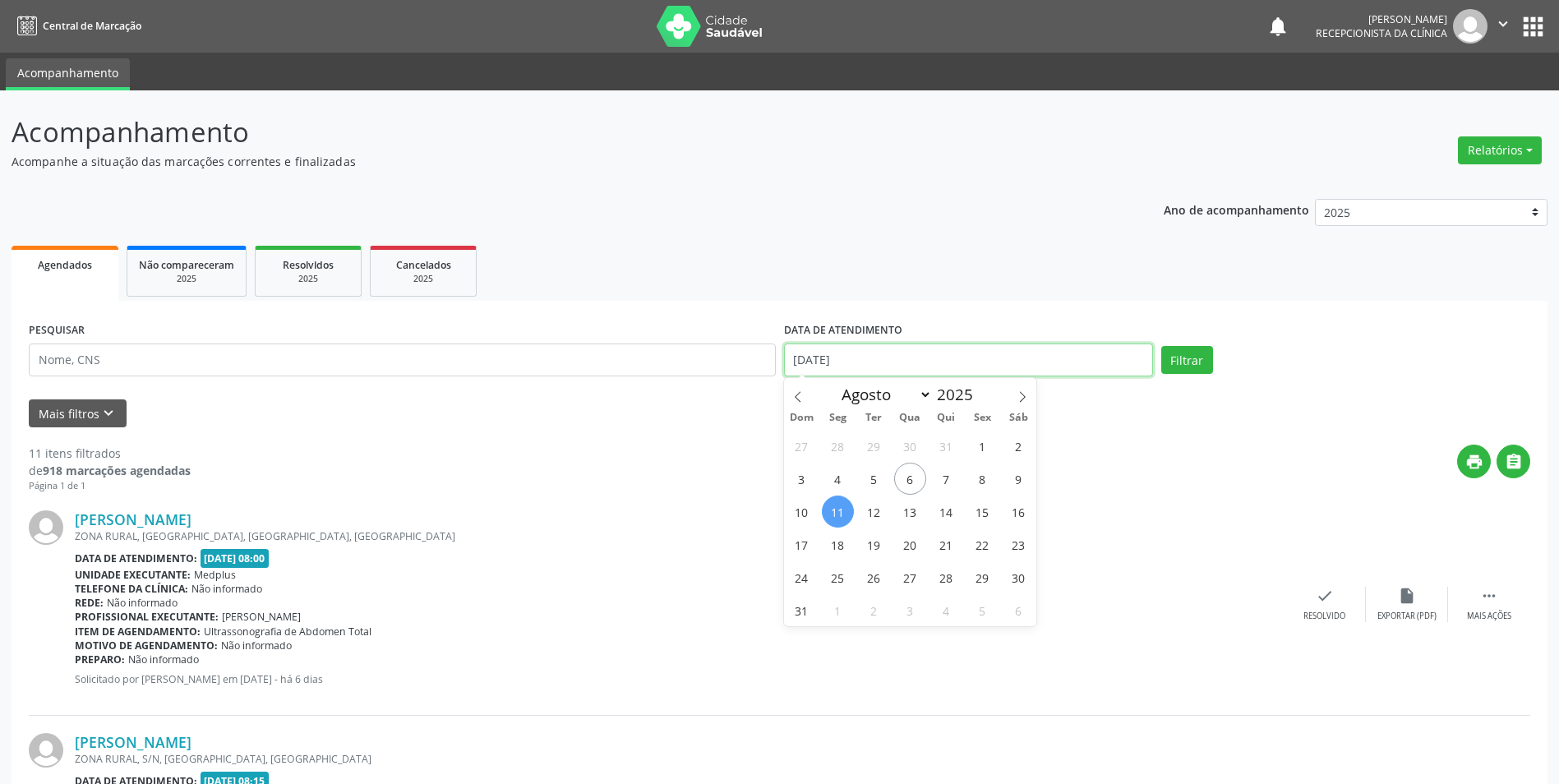
click at [827, 364] on input "[DATE]" at bounding box center [968, 360] width 369 height 33
click at [877, 508] on span "12" at bounding box center [873, 512] width 32 height 32
type input "[DATE]"
click at [1181, 366] on button "Filtrar" at bounding box center [1186, 360] width 52 height 28
click at [801, 364] on input "[DATE]" at bounding box center [968, 360] width 369 height 33
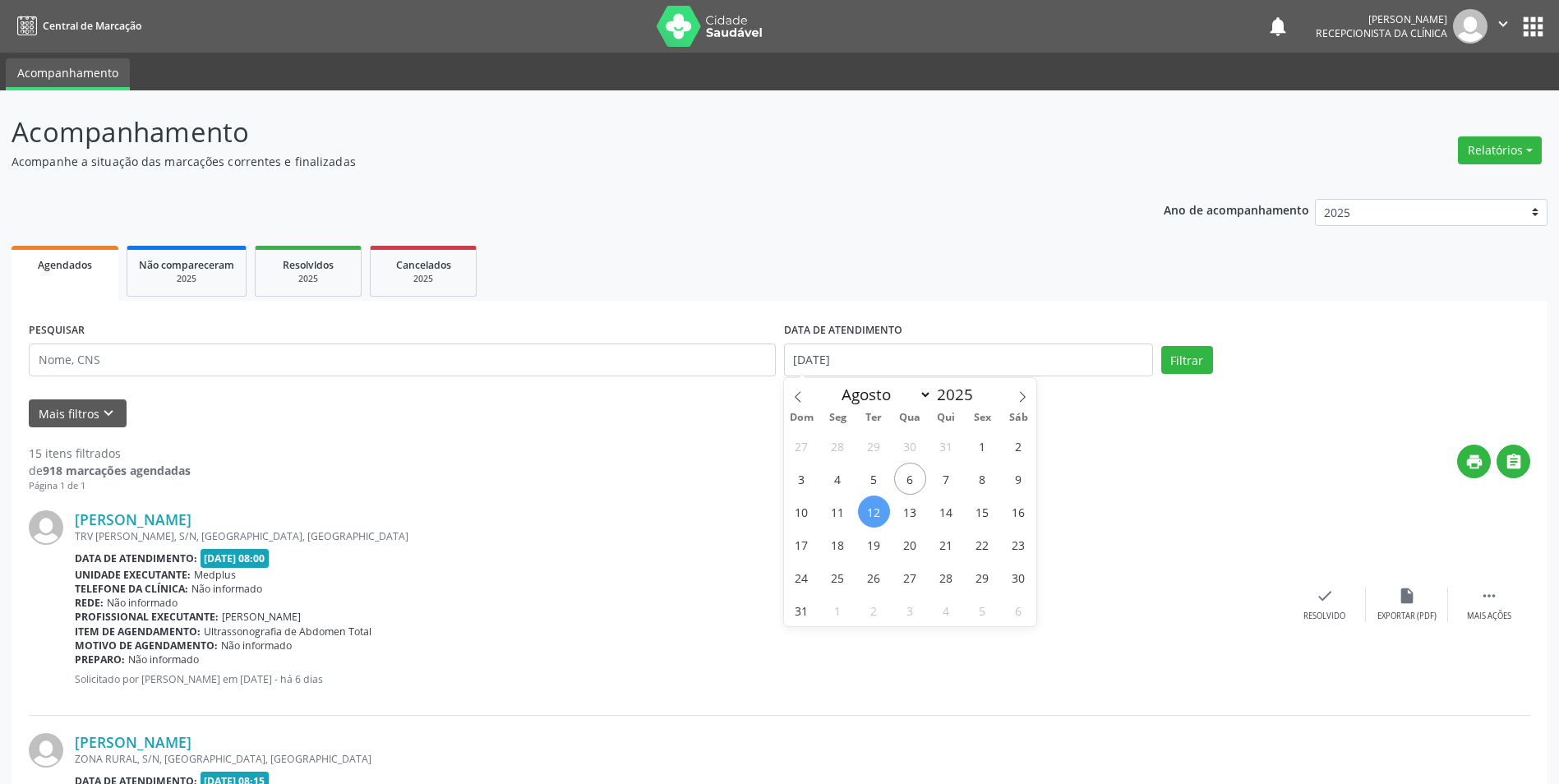
click at [868, 507] on span "12" at bounding box center [873, 512] width 32 height 32
type input "[DATE]"
click at [1180, 359] on button "Filtrar" at bounding box center [1186, 360] width 52 height 28
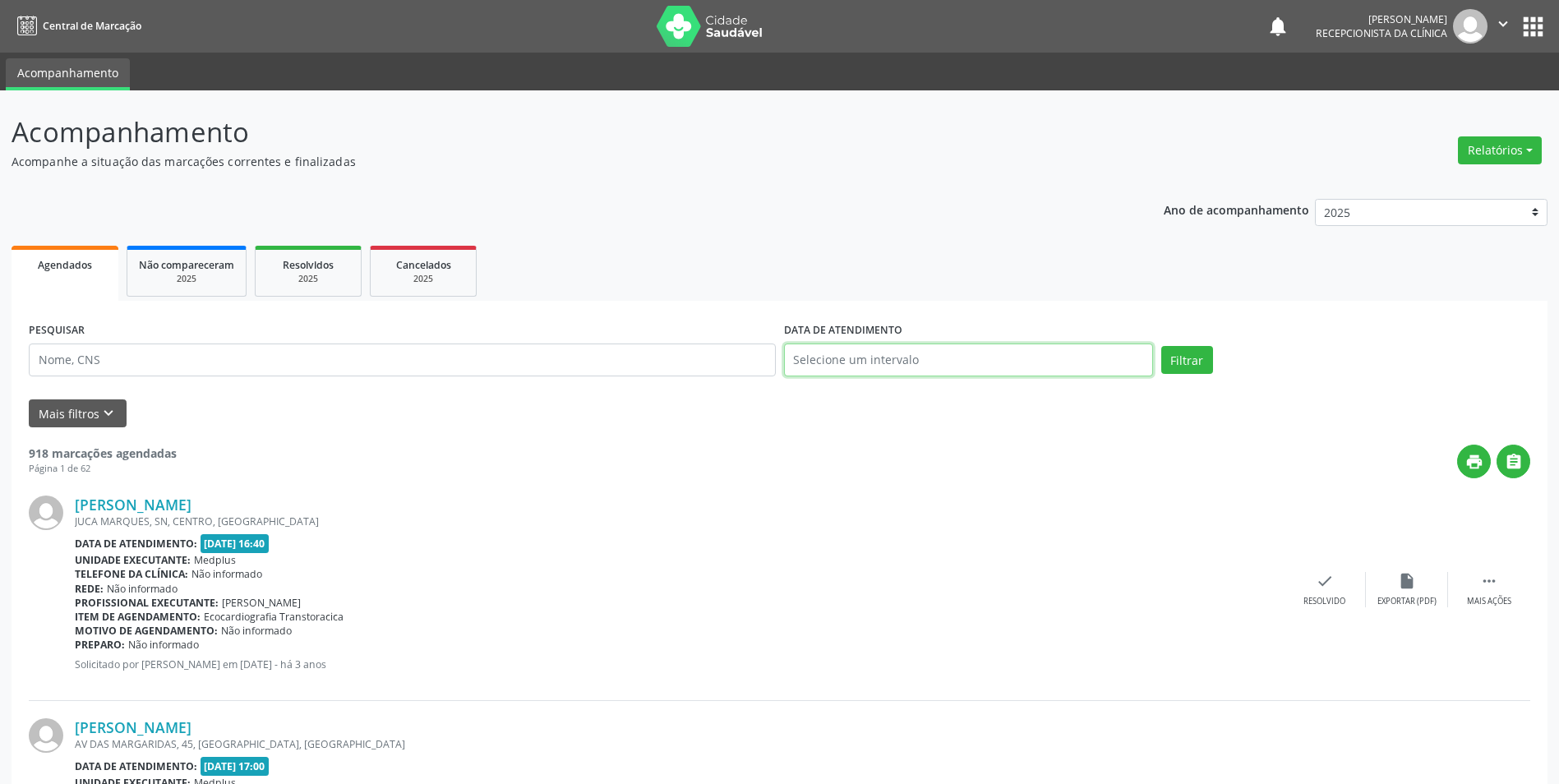
click at [802, 356] on input "text" at bounding box center [968, 360] width 369 height 33
click at [838, 511] on span "11" at bounding box center [838, 512] width 32 height 32
type input "[DATE]"
click at [1168, 359] on button "Filtrar" at bounding box center [1186, 360] width 52 height 28
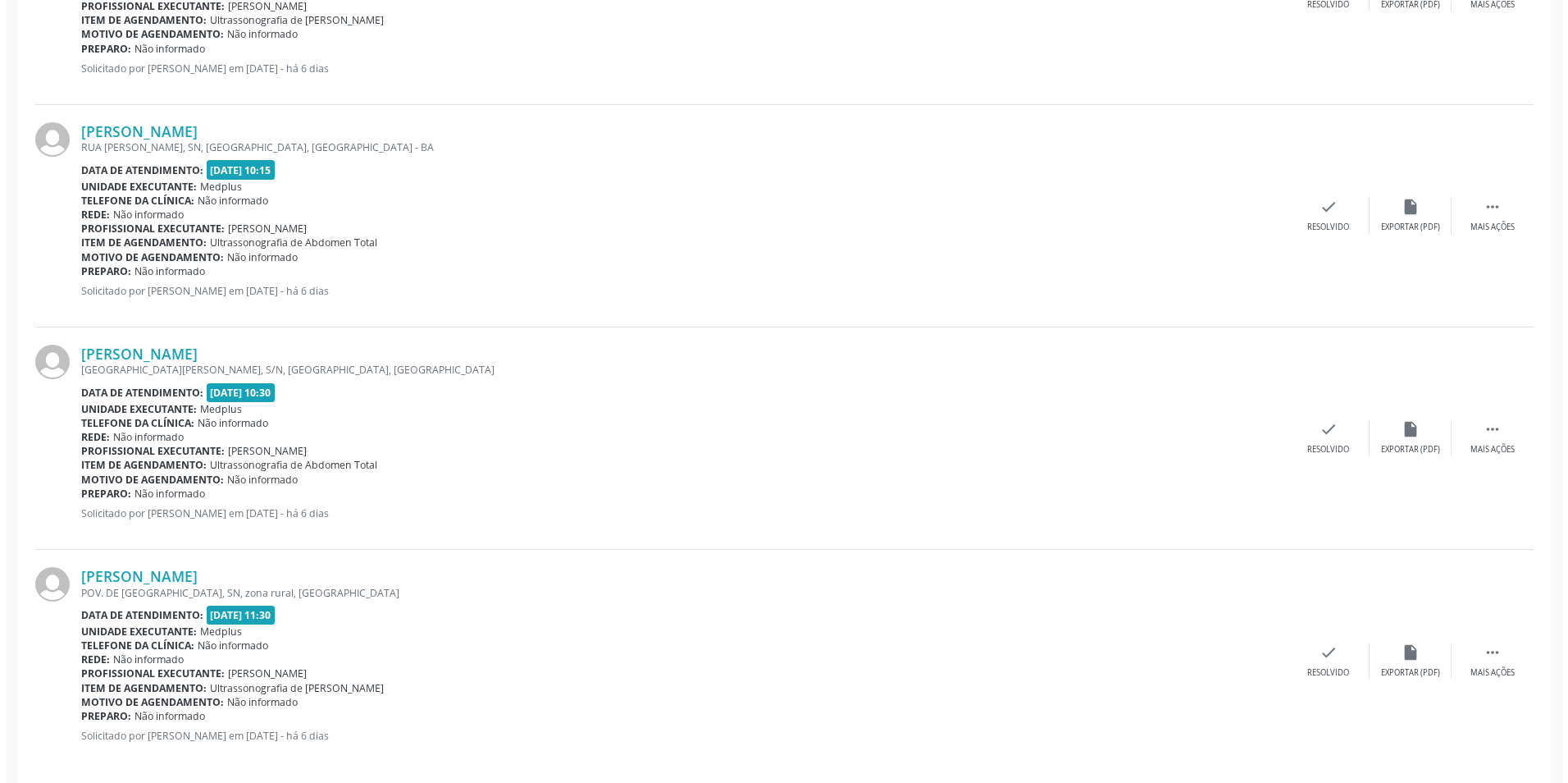
scroll to position [2184, 0]
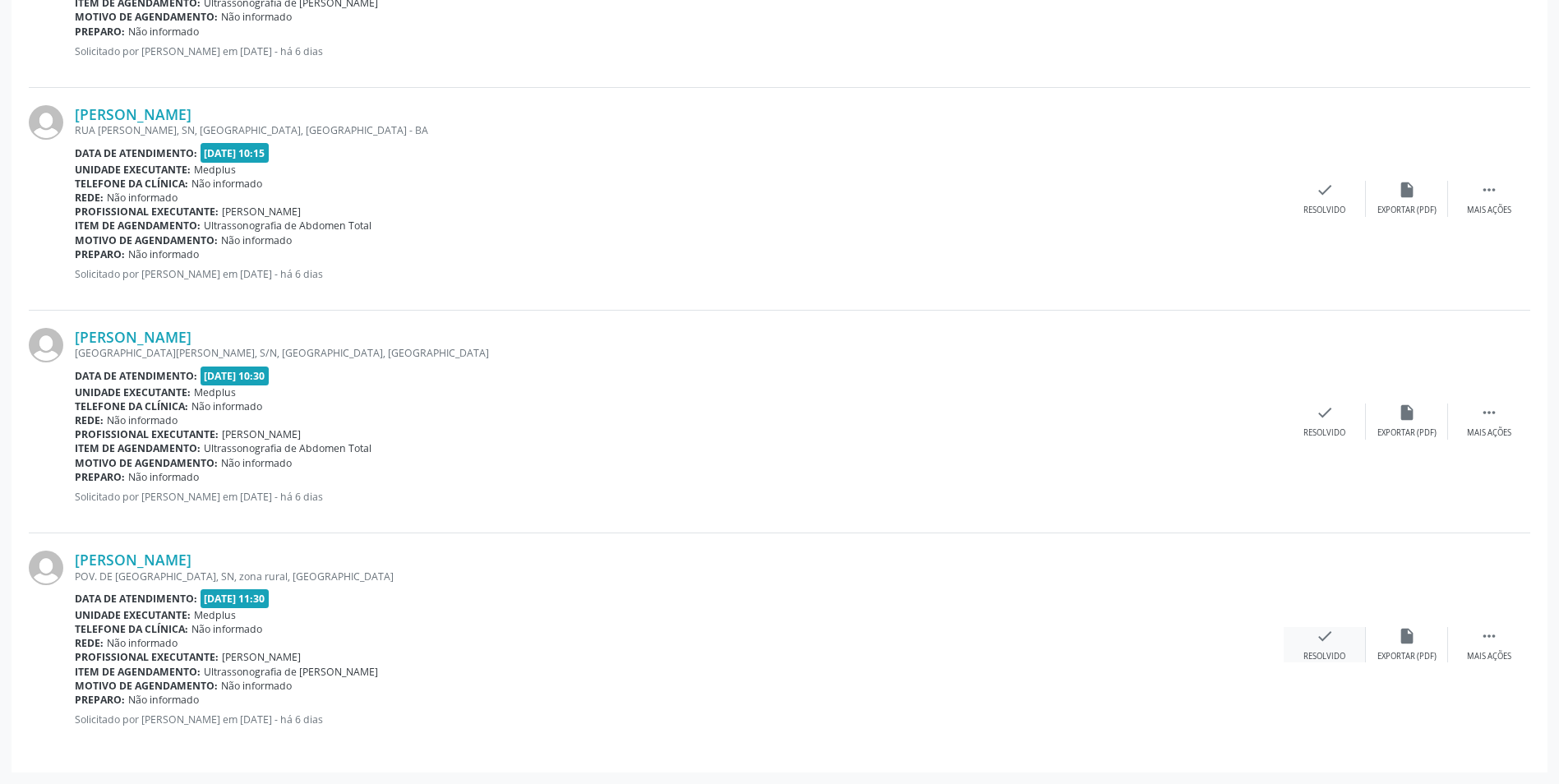
click at [1326, 652] on div "Resolvido" at bounding box center [1324, 656] width 42 height 11
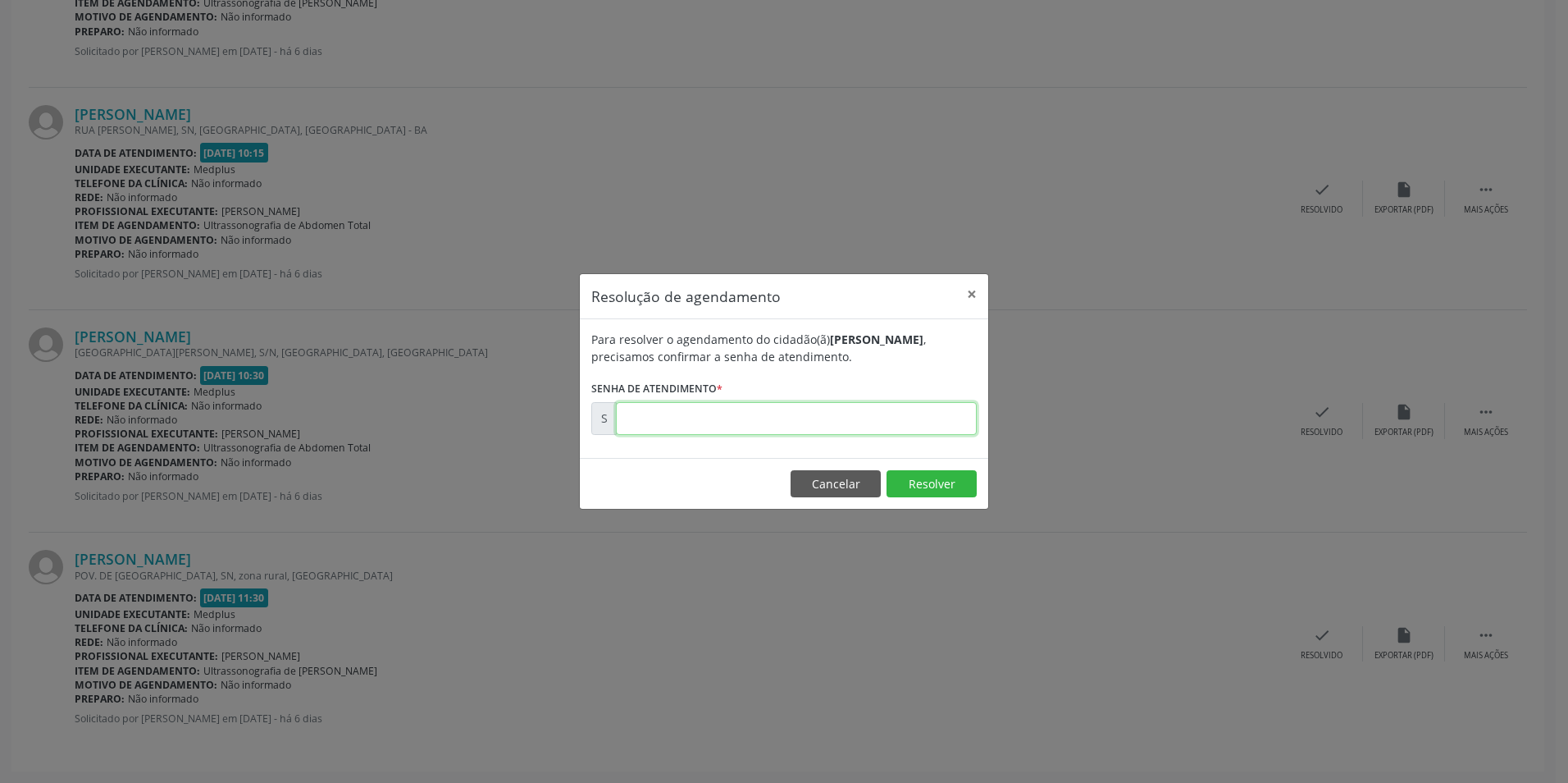
click at [787, 413] on input "text" at bounding box center [796, 418] width 361 height 33
type input "00169978"
click at [920, 491] on button "Resolver" at bounding box center [932, 484] width 90 height 28
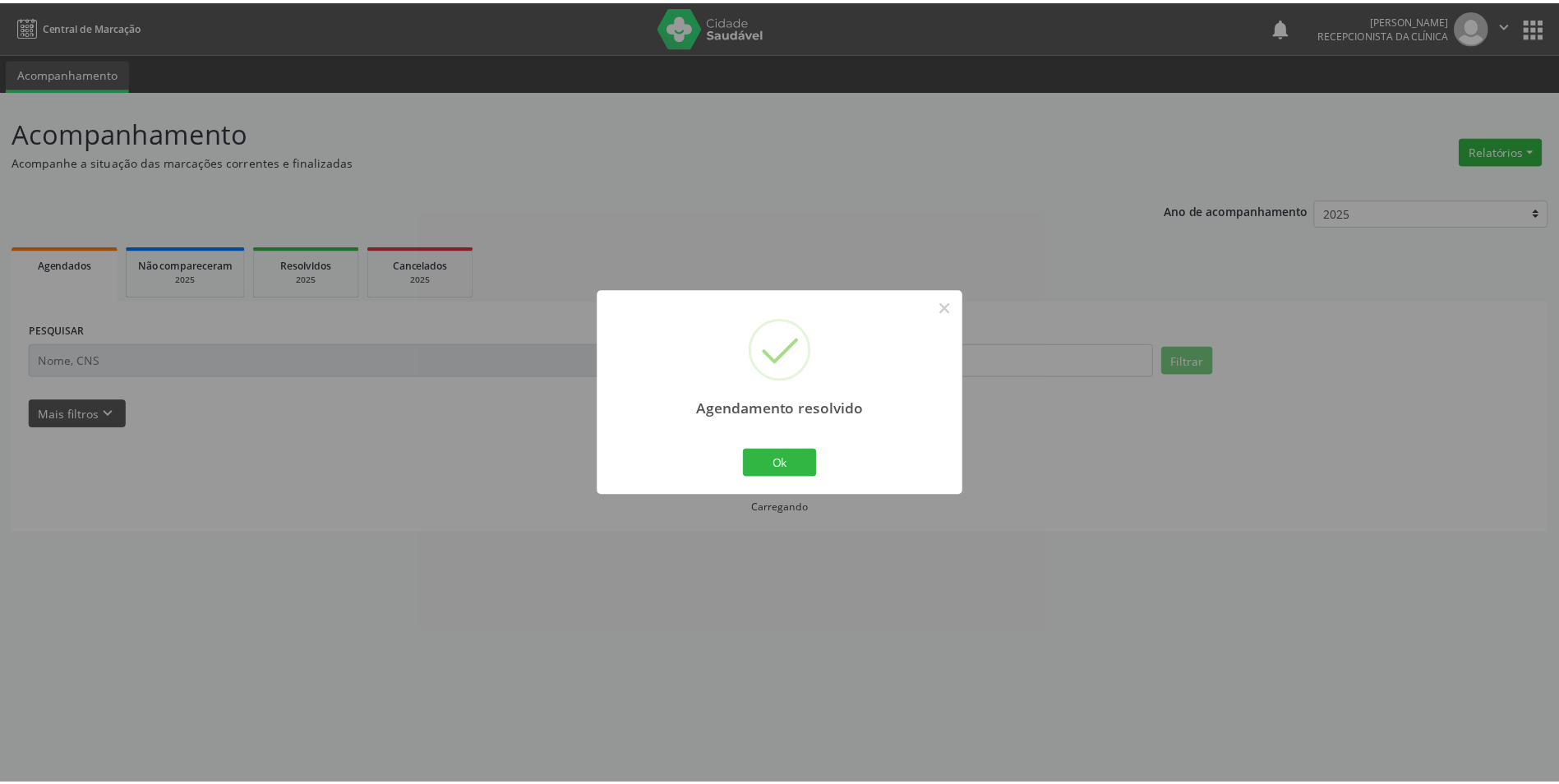
scroll to position [0, 0]
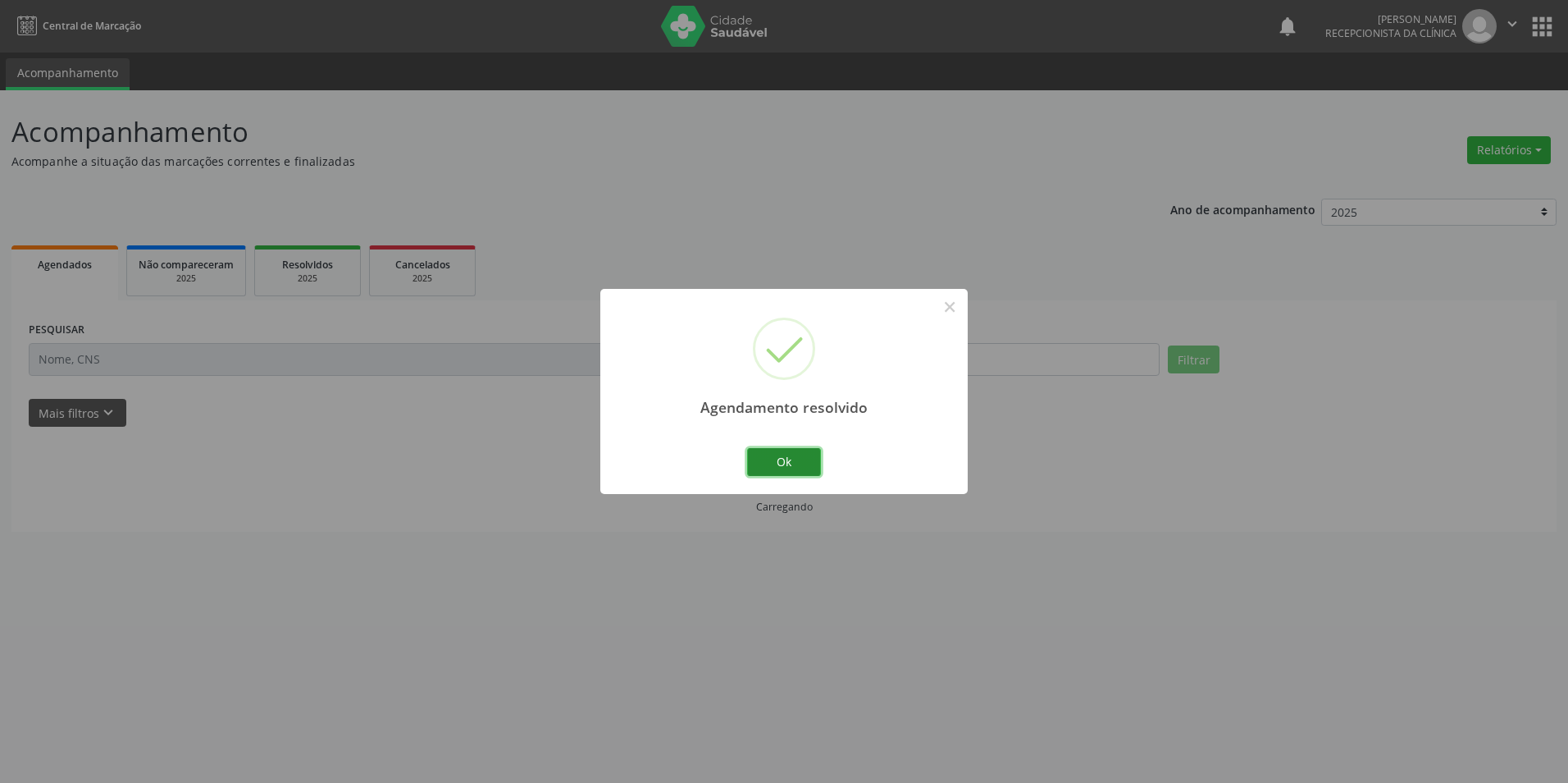
click at [790, 460] on button "Ok" at bounding box center [784, 462] width 74 height 28
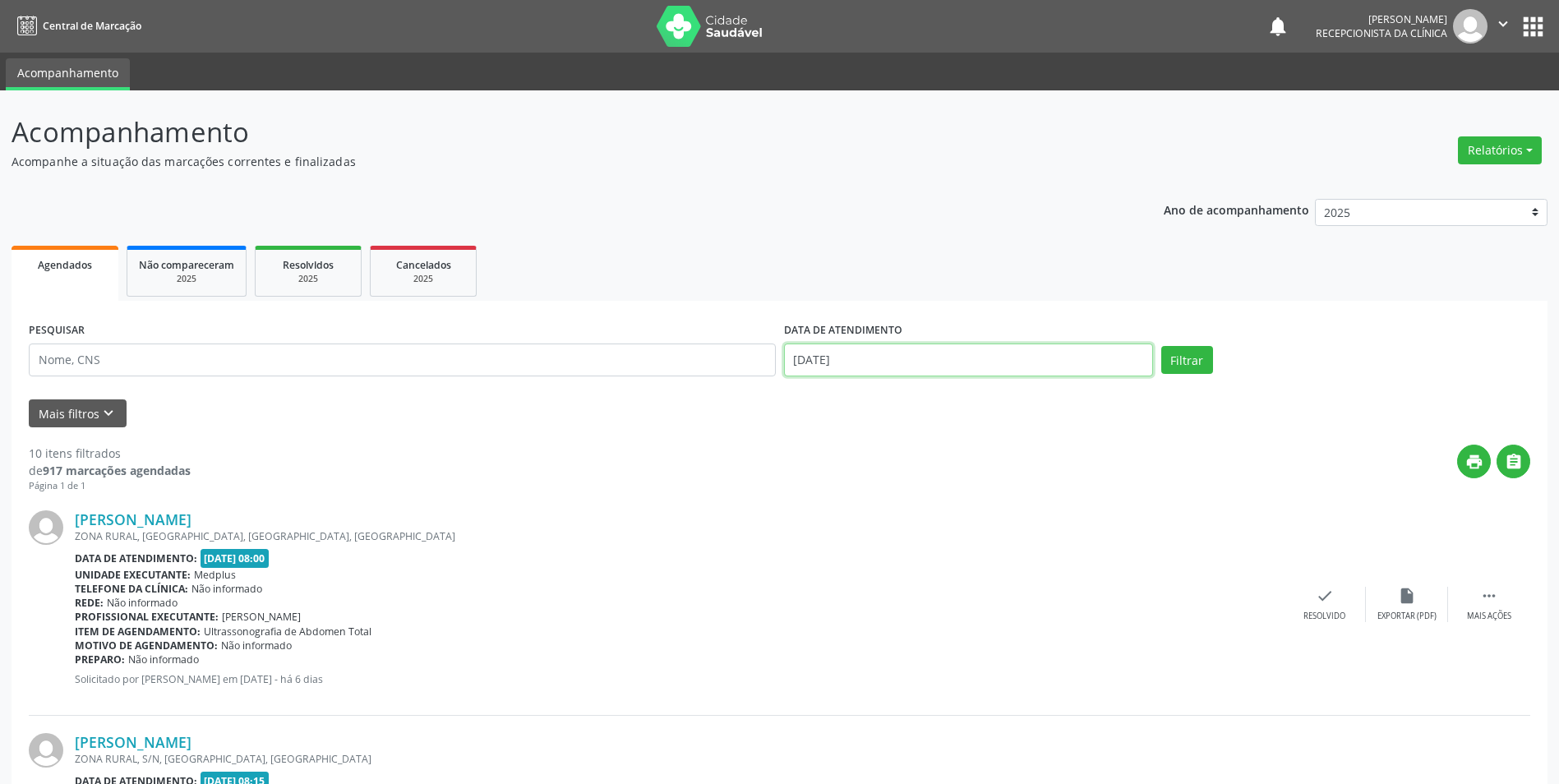
click at [807, 364] on body "Central de Marcação notifications [PERSON_NAME] Recepcionista da clínica  Conf…" at bounding box center [780, 392] width 1559 height 784
click at [868, 510] on span "12" at bounding box center [873, 512] width 32 height 32
type input "[DATE]"
click at [868, 510] on span "12" at bounding box center [873, 512] width 32 height 32
click at [1192, 349] on button "Filtrar" at bounding box center [1186, 360] width 52 height 28
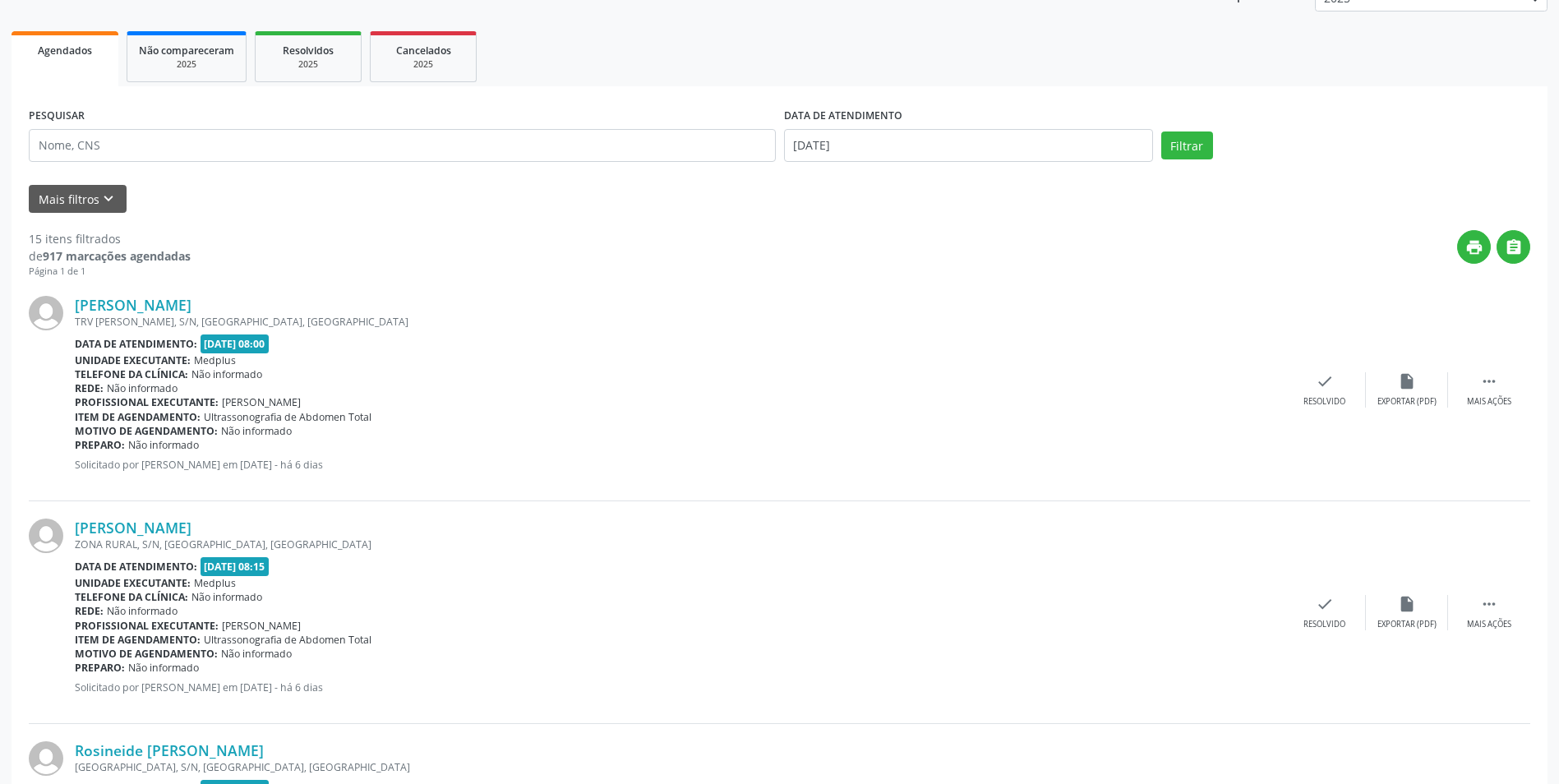
scroll to position [203, 0]
